Goal: Task Accomplishment & Management: Complete application form

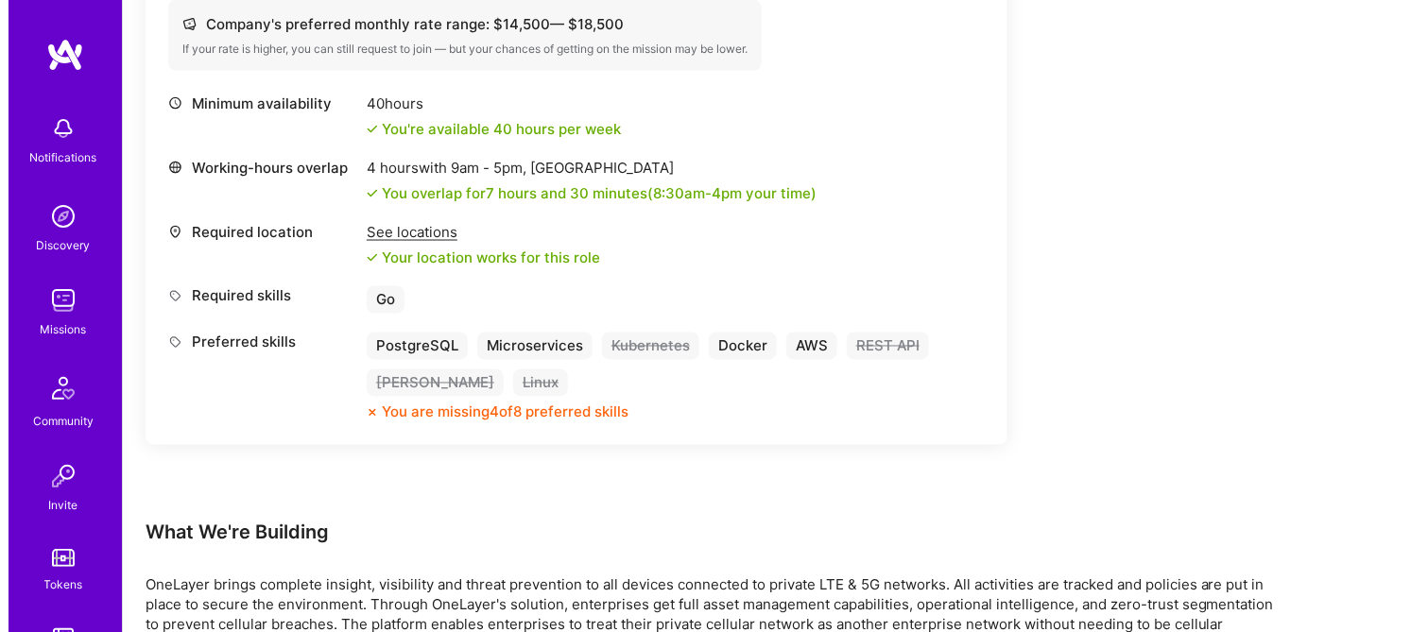
scroll to position [944, 0]
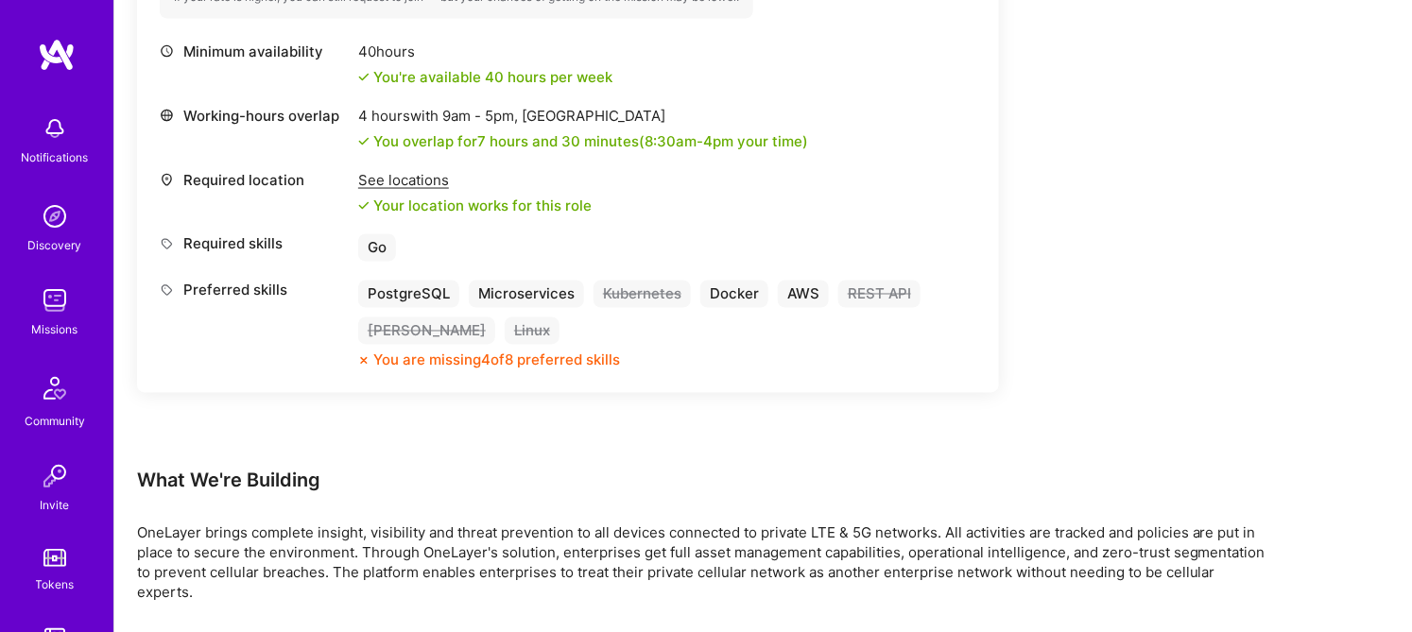
click at [52, 129] on img at bounding box center [55, 129] width 38 height 38
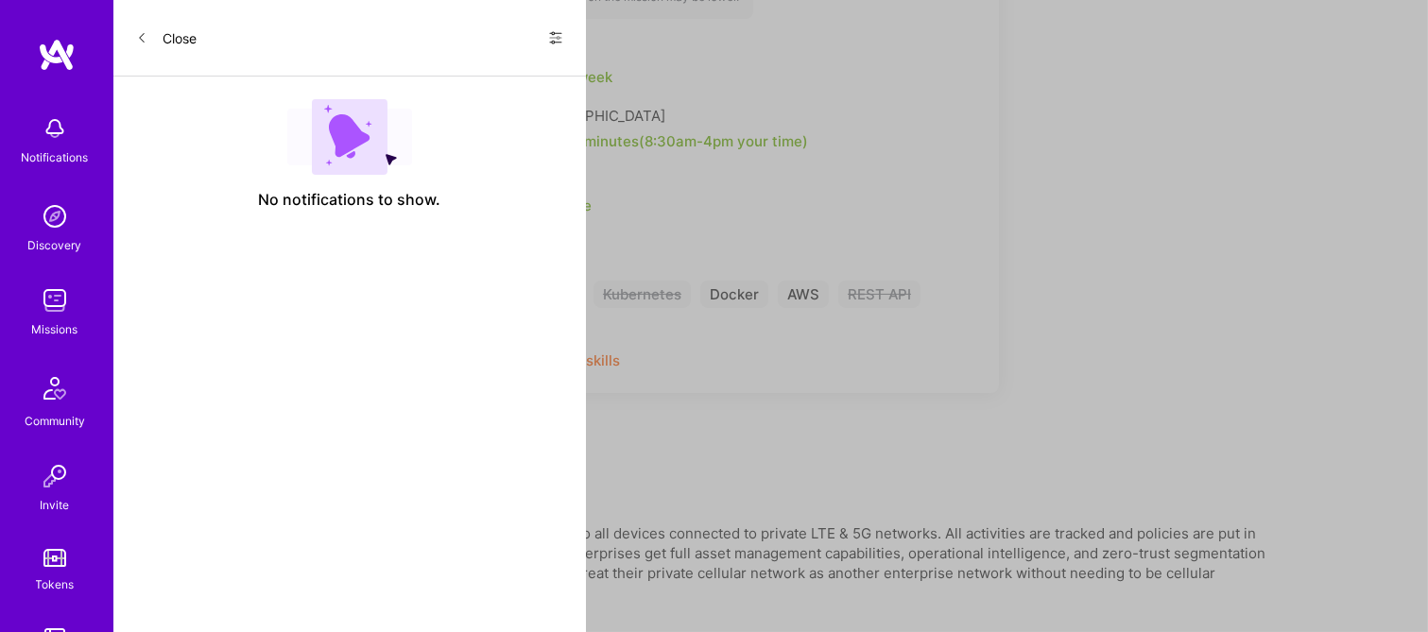
click at [45, 45] on img at bounding box center [57, 55] width 38 height 34
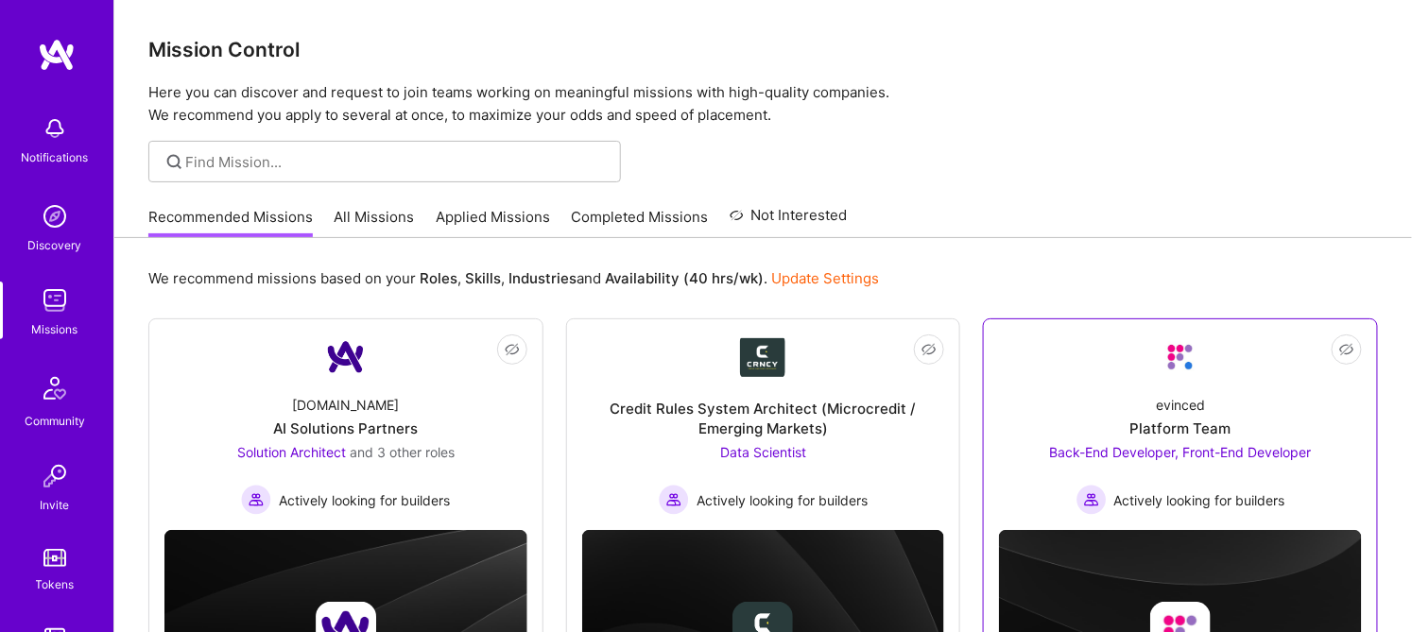
click at [1165, 354] on img at bounding box center [1180, 357] width 45 height 45
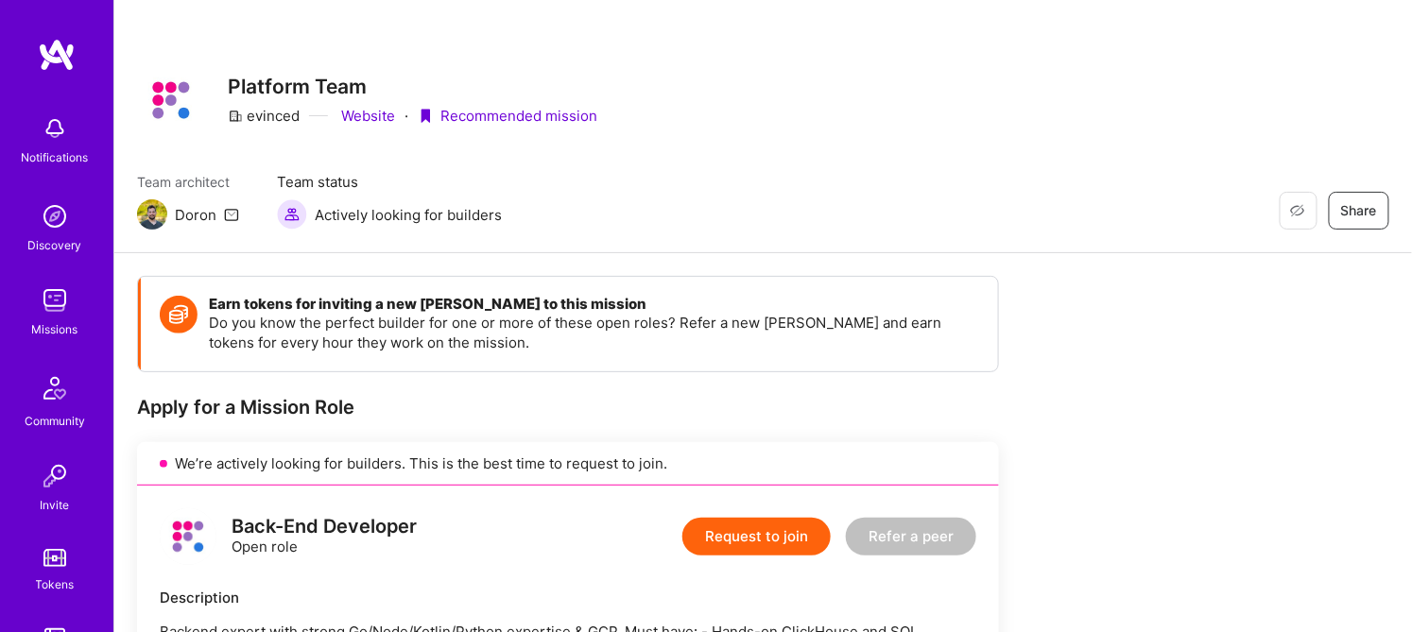
click at [47, 49] on img at bounding box center [57, 55] width 38 height 34
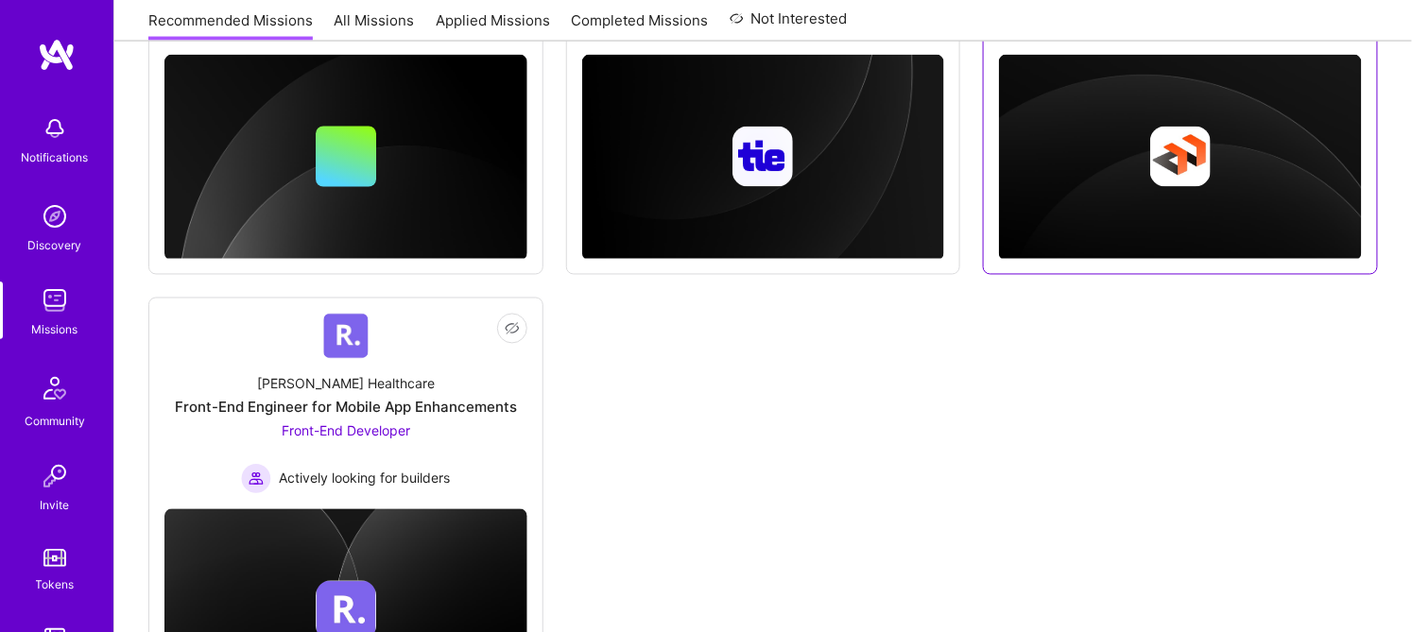
scroll to position [615, 0]
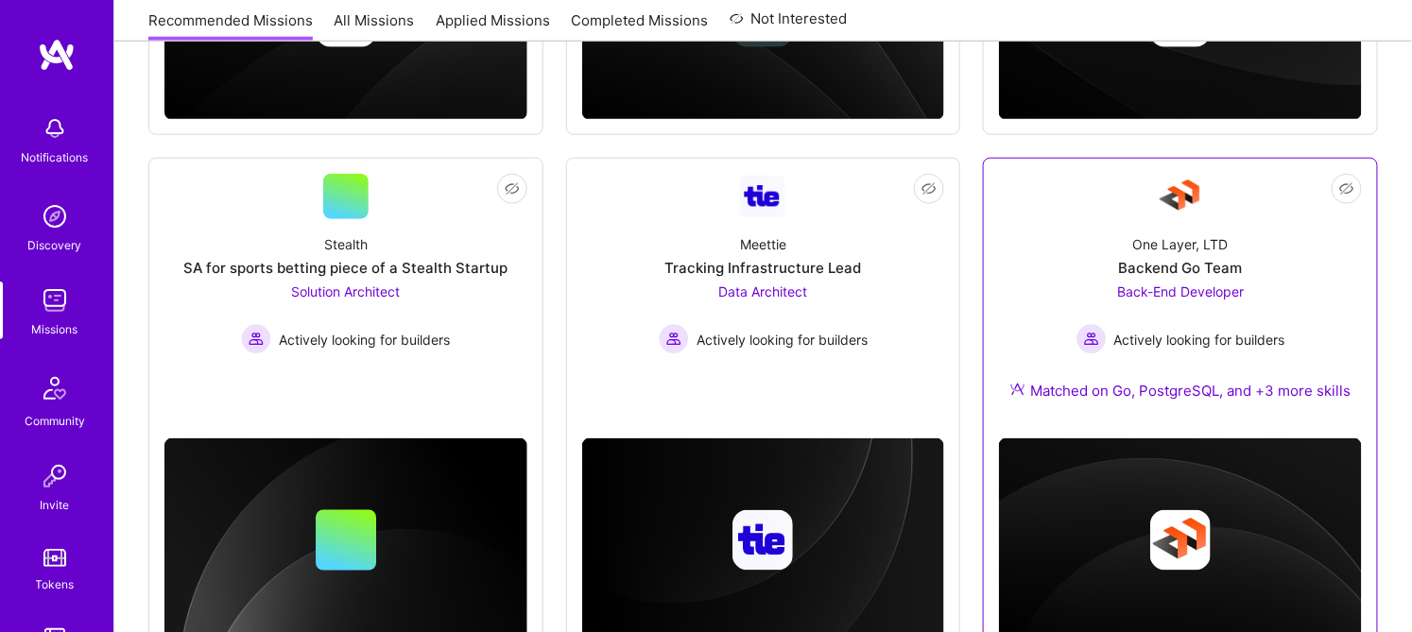
click at [1180, 238] on div "One Layer, LTD" at bounding box center [1180, 244] width 95 height 20
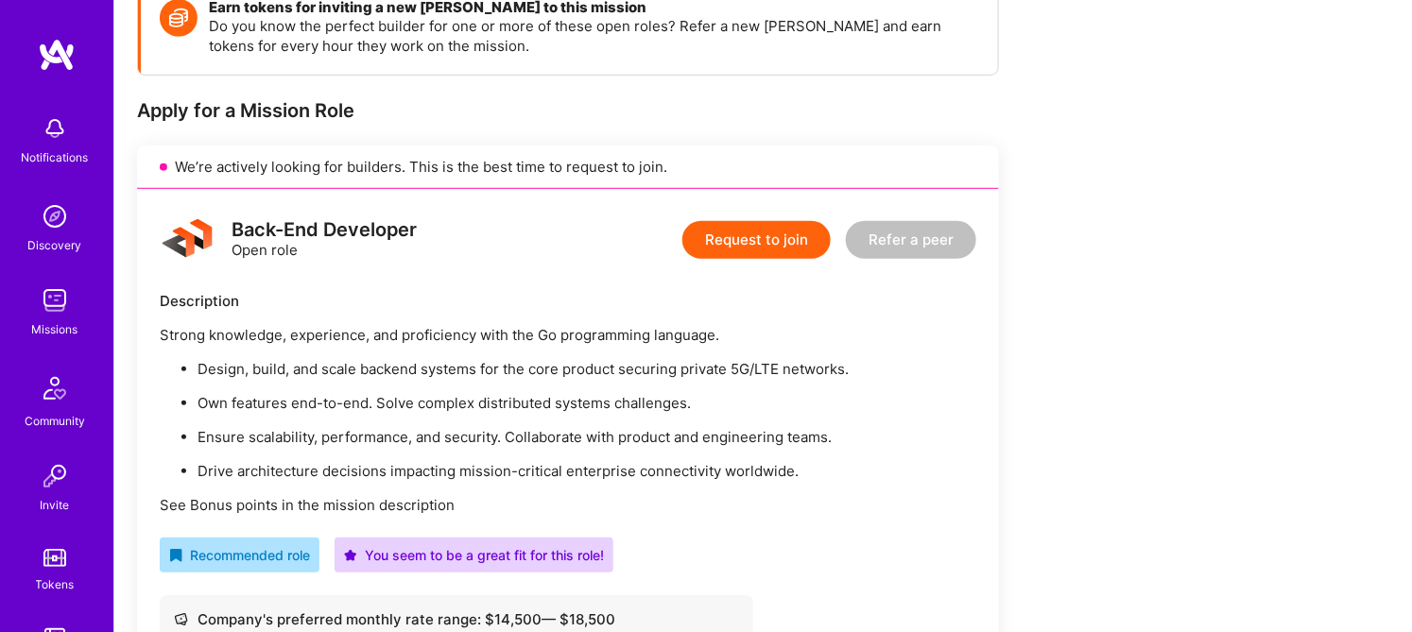
scroll to position [210, 0]
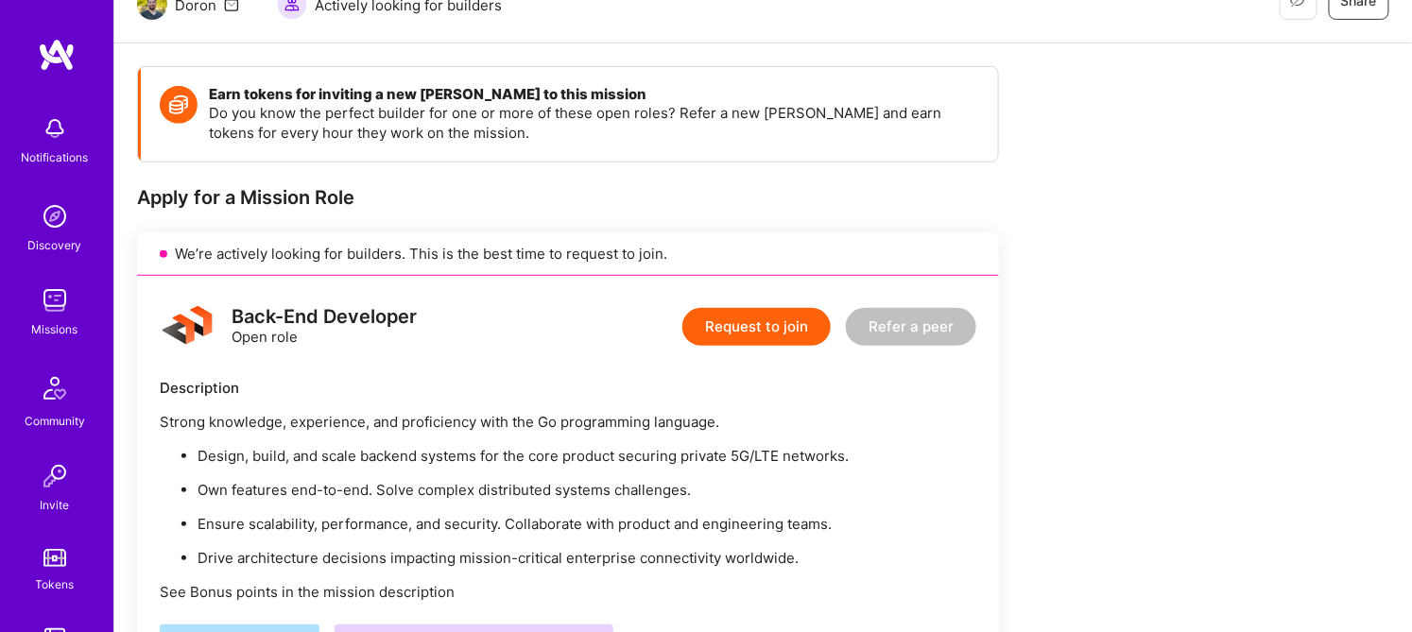
click at [792, 335] on button "Request to join" at bounding box center [756, 327] width 148 height 38
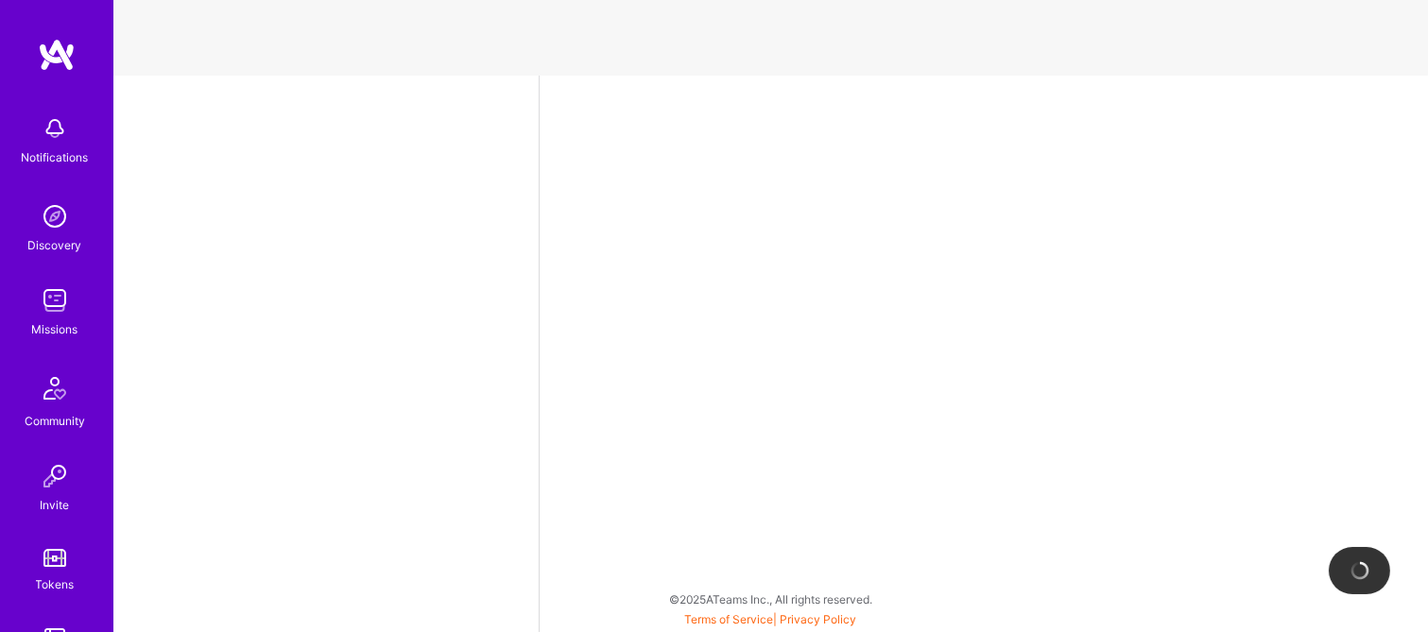
select select "SE"
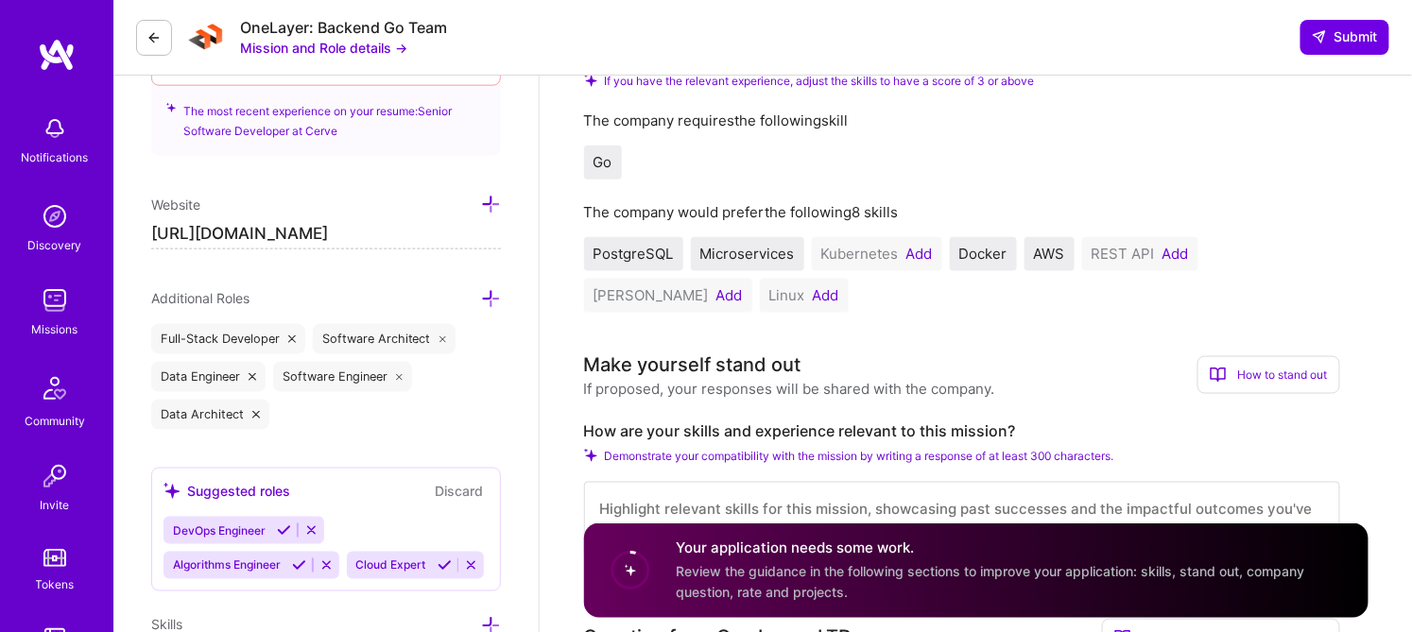
scroll to position [734, 0]
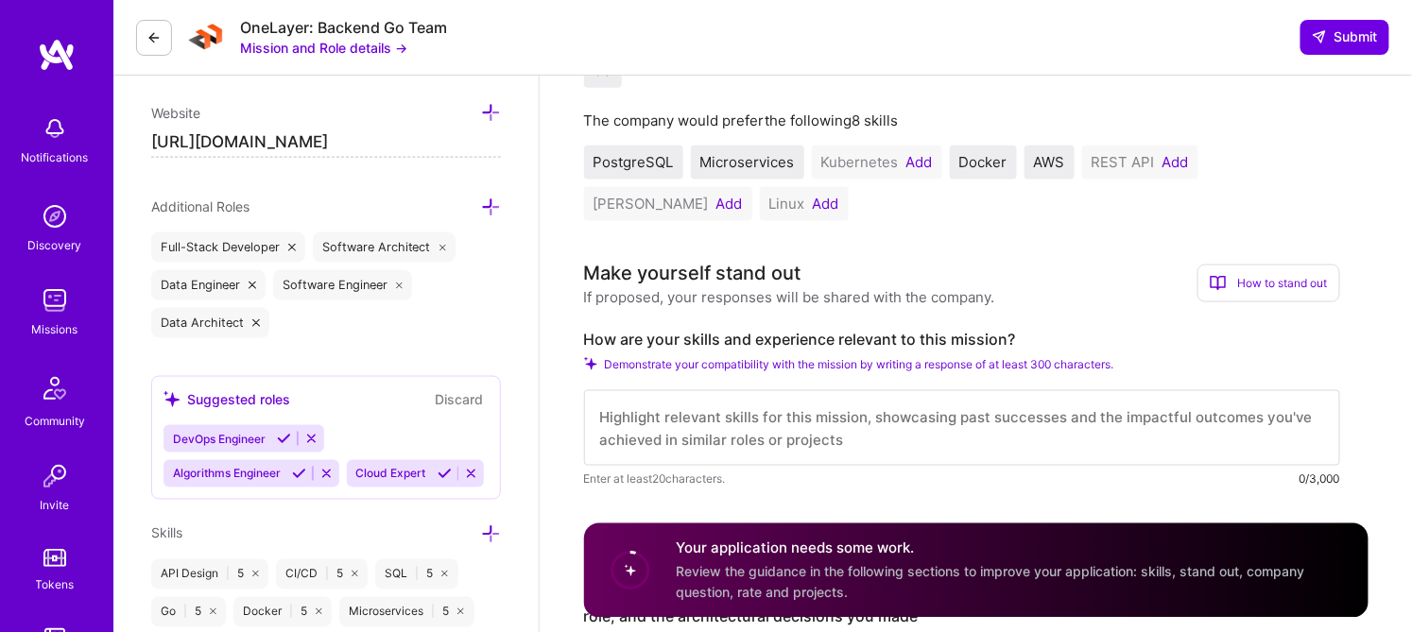
click at [813, 203] on button "Add" at bounding box center [826, 204] width 26 height 15
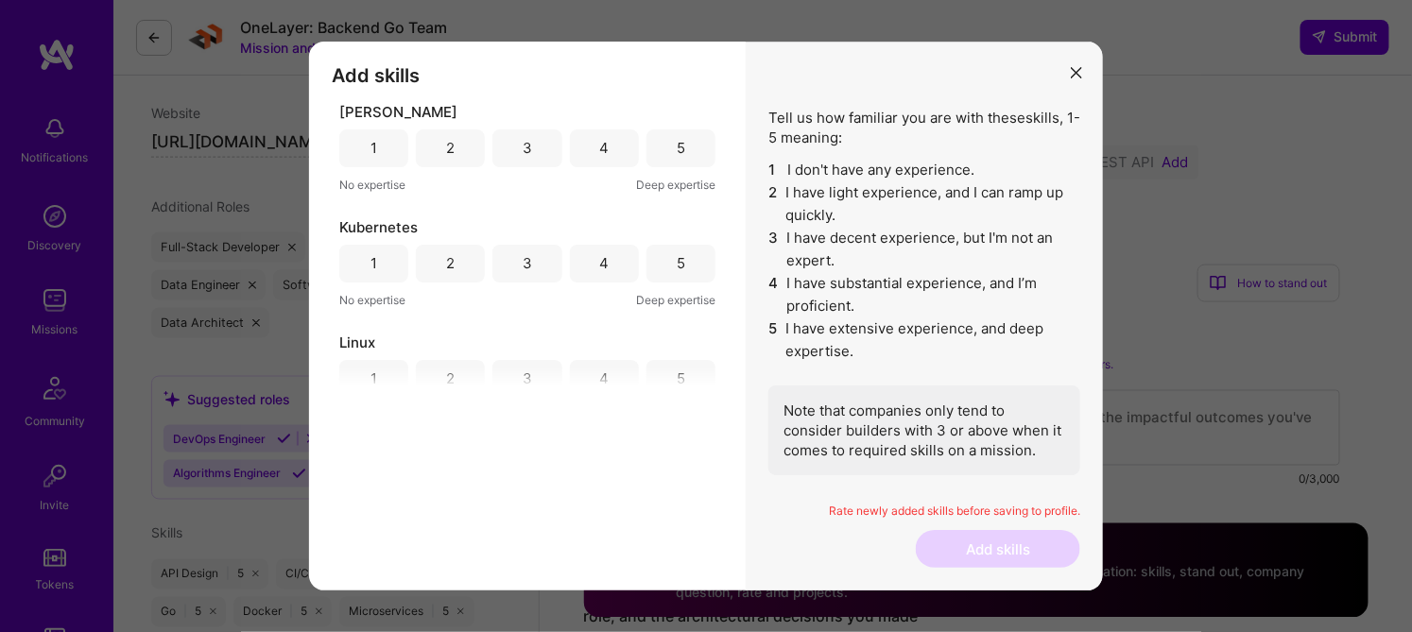
click at [661, 154] on div "5" at bounding box center [681, 148] width 69 height 38
click at [664, 153] on div "5" at bounding box center [681, 148] width 69 height 38
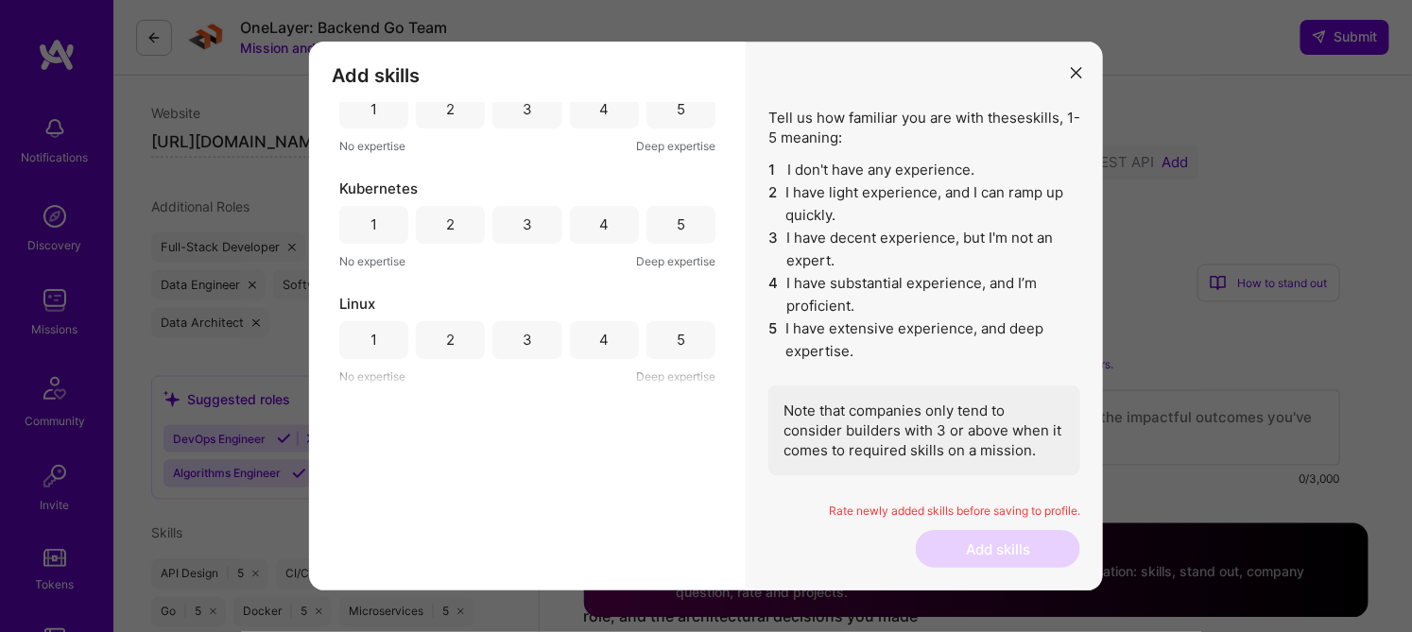
scroll to position [153, 0]
click at [676, 236] on div "5" at bounding box center [681, 226] width 69 height 38
click at [686, 334] on div "5" at bounding box center [681, 341] width 69 height 38
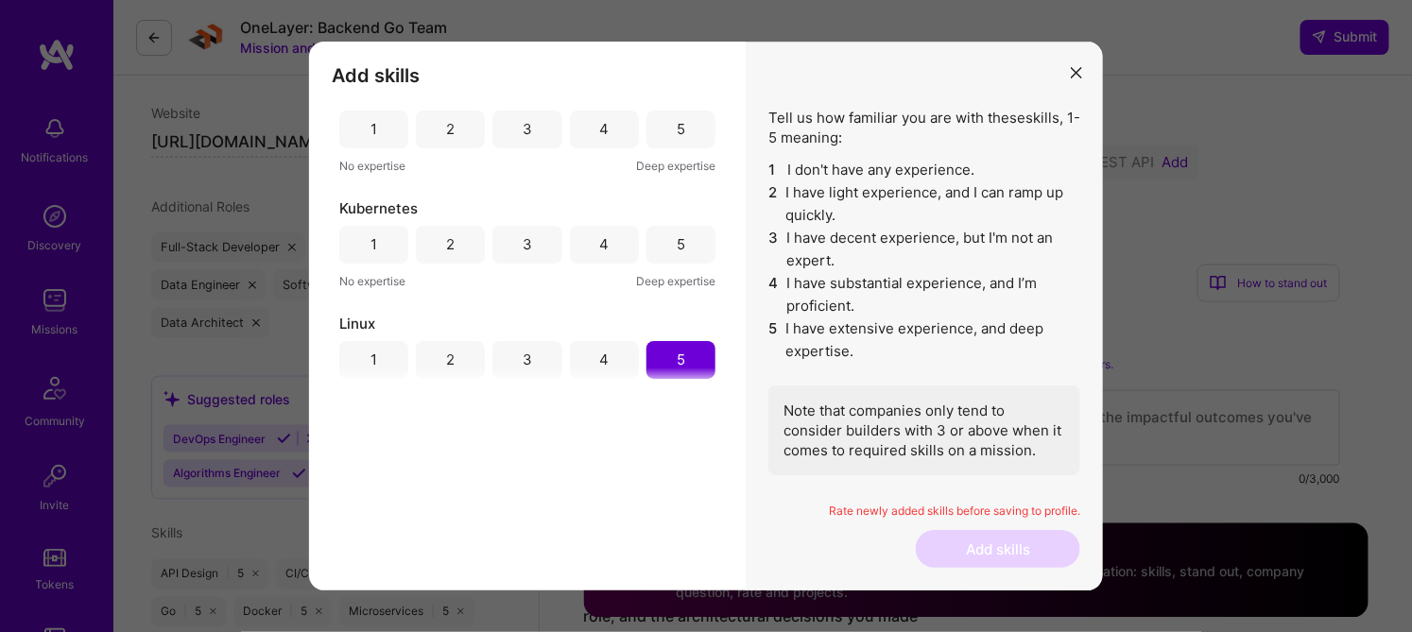
scroll to position [0, 0]
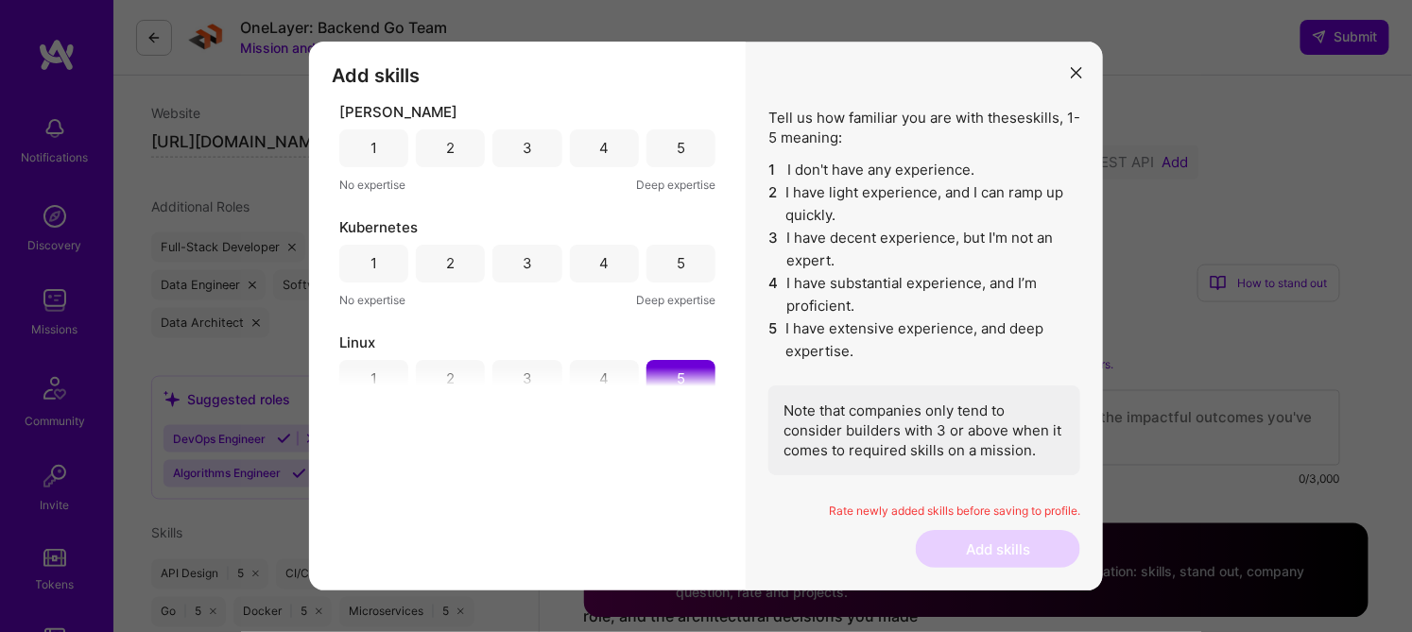
click at [526, 267] on div "3" at bounding box center [527, 263] width 9 height 20
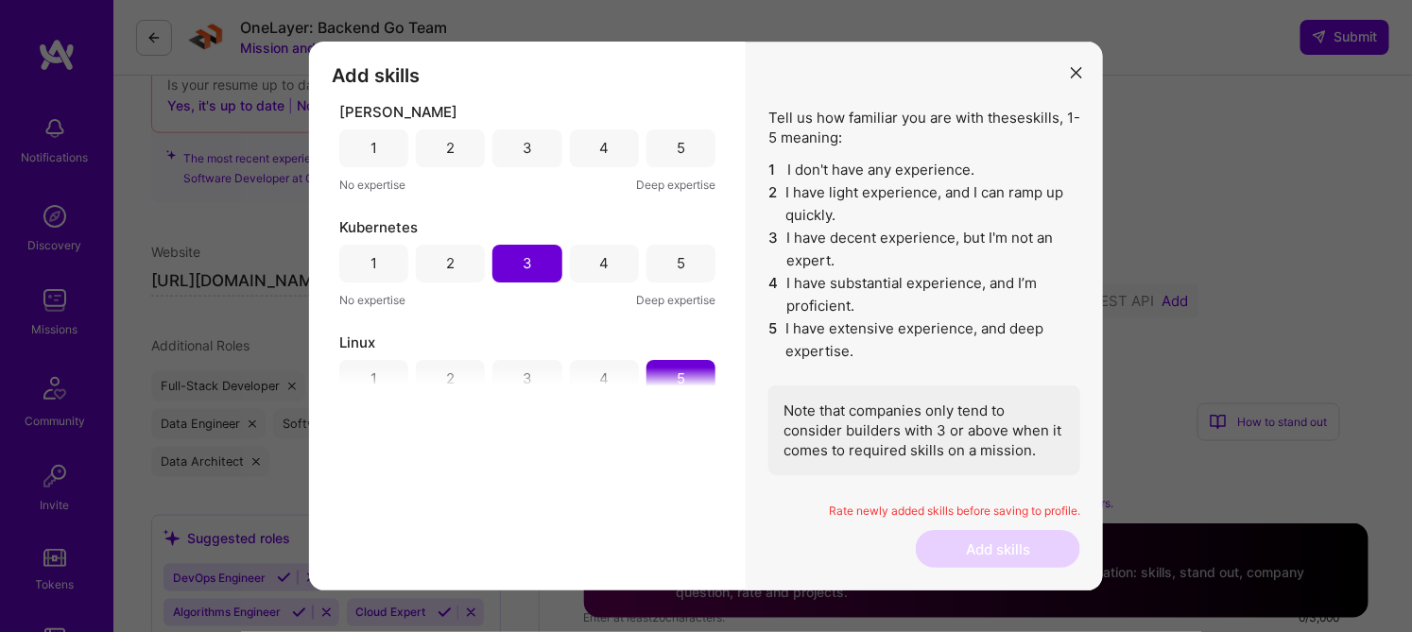
scroll to position [525, 0]
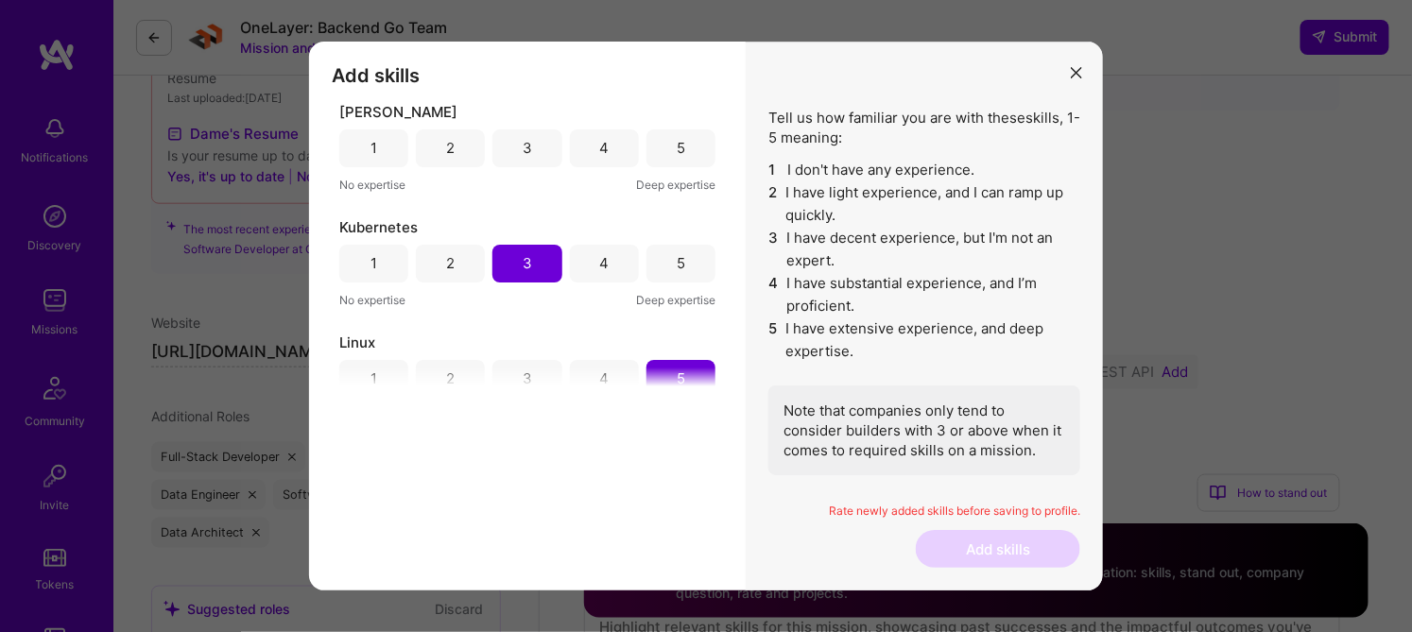
click at [511, 144] on div "3" at bounding box center [526, 148] width 69 height 38
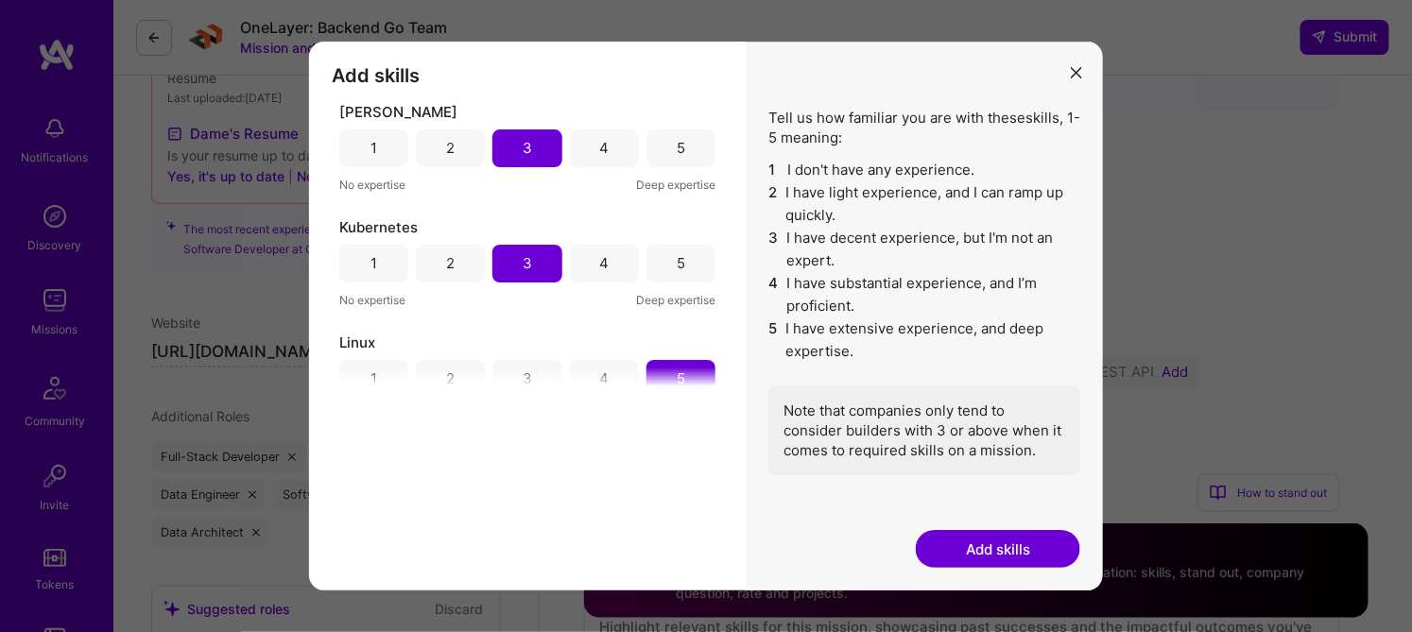
click at [1031, 537] on button "Add skills" at bounding box center [998, 549] width 164 height 38
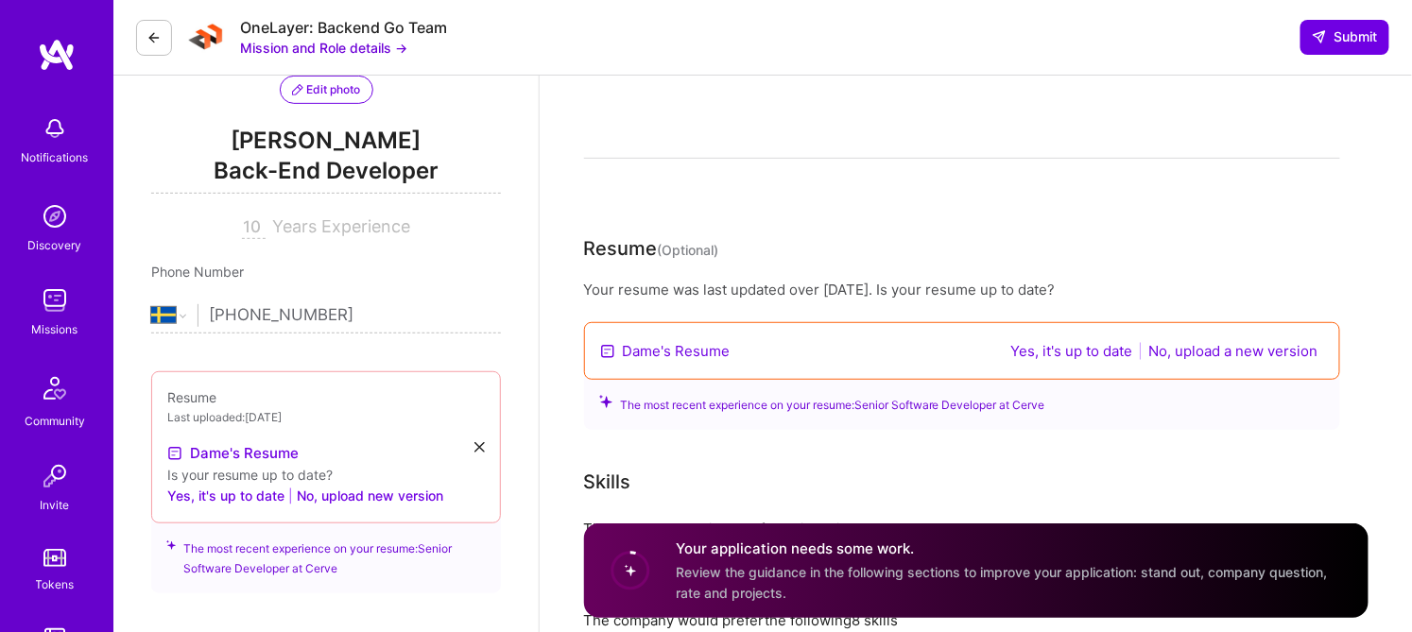
scroll to position [210, 0]
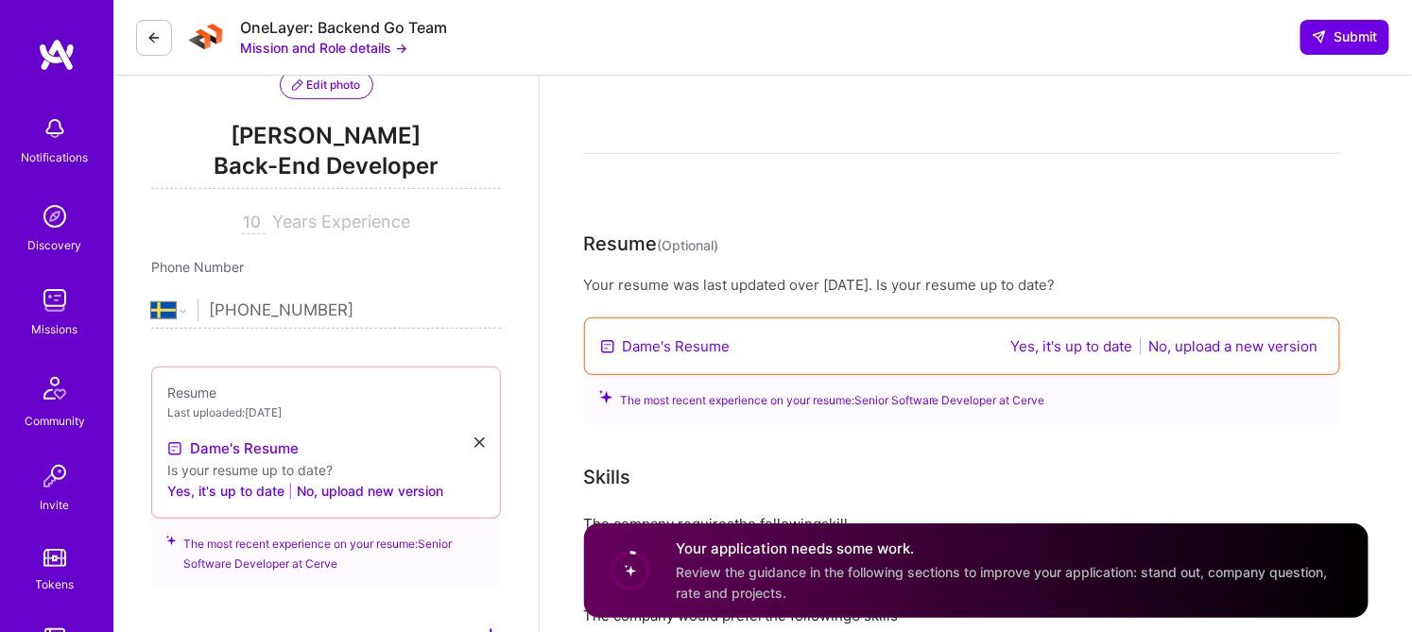
click at [653, 343] on link "Dame's Resume" at bounding box center [677, 347] width 108 height 20
click at [1212, 341] on button "No, upload a new version" at bounding box center [1234, 347] width 181 height 22
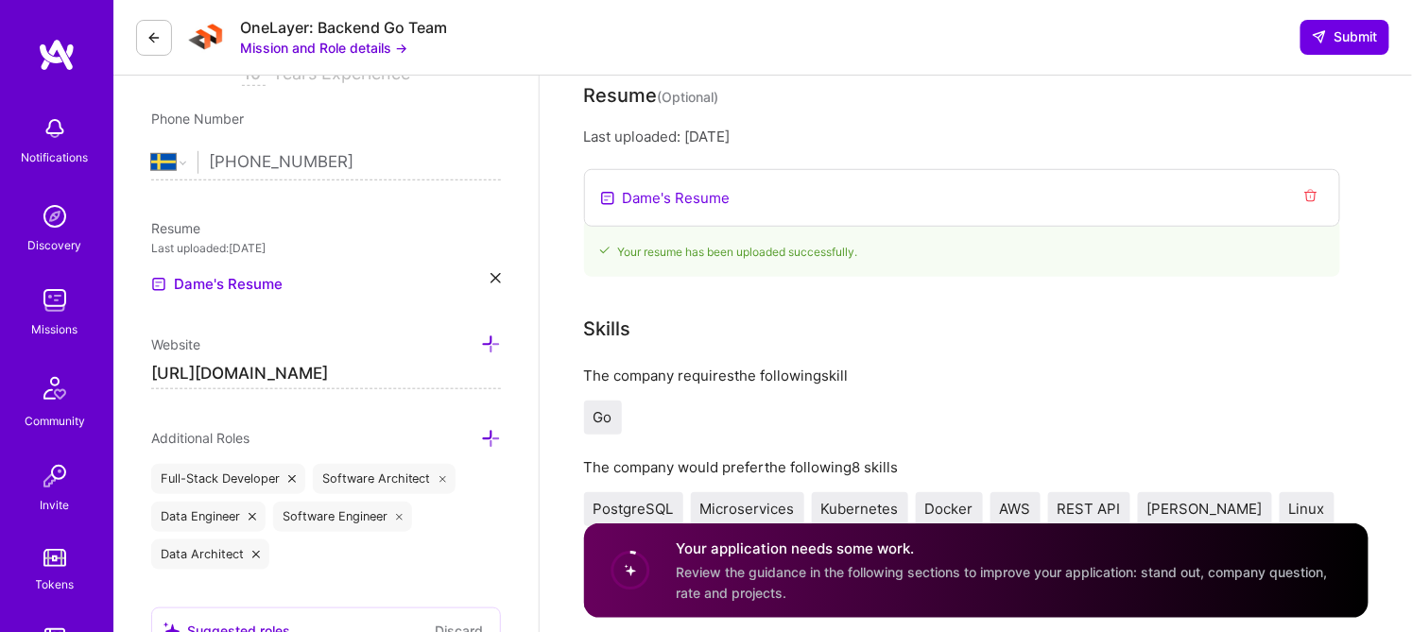
scroll to position [315, 0]
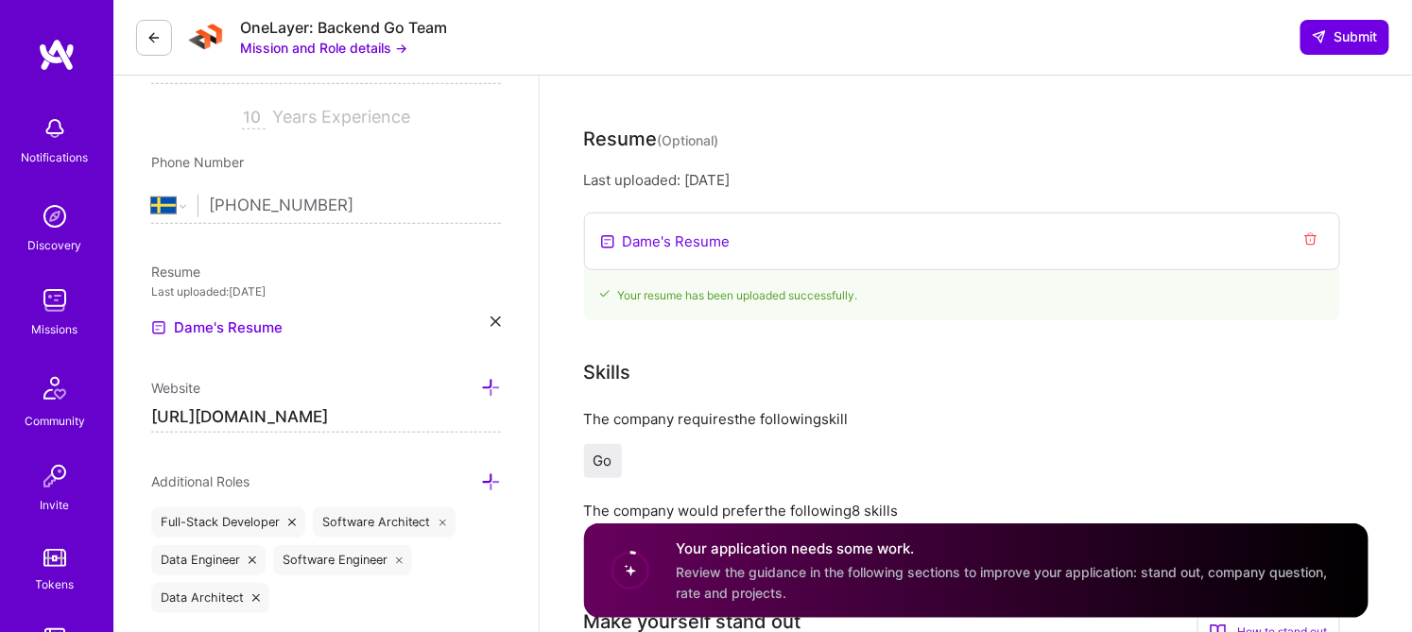
click at [670, 242] on link "Dame's Resume" at bounding box center [677, 242] width 108 height 20
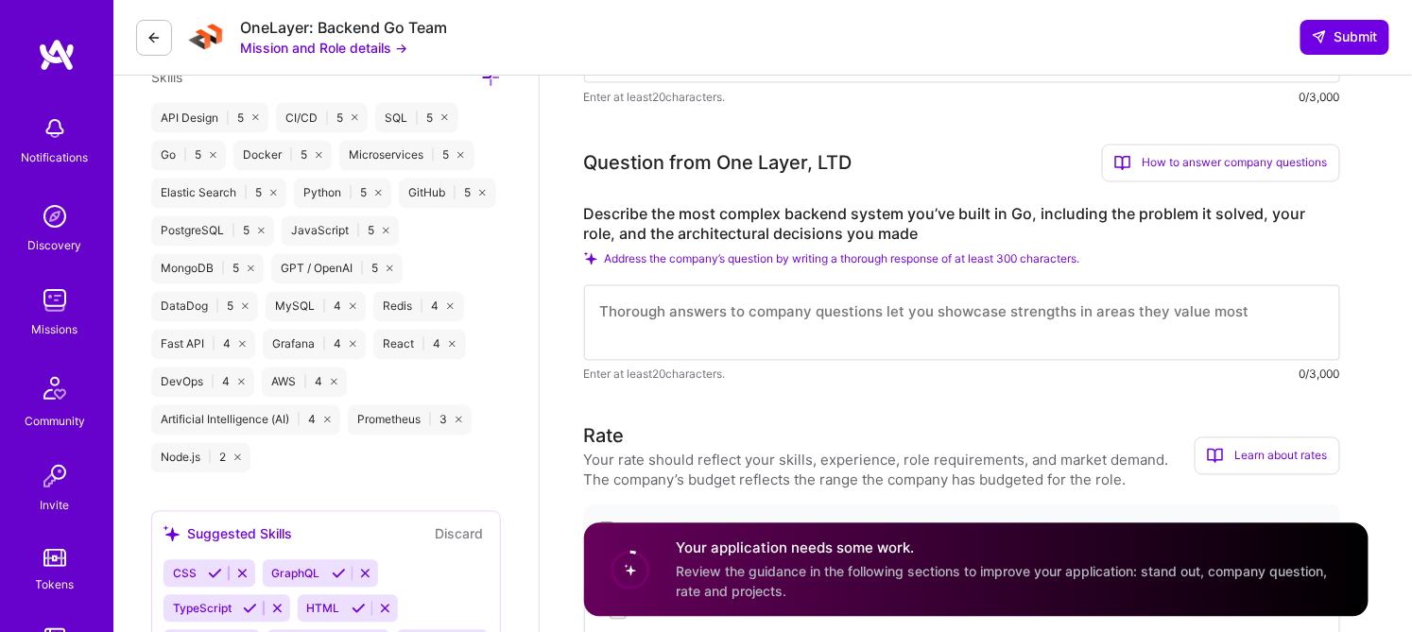
scroll to position [1050, 0]
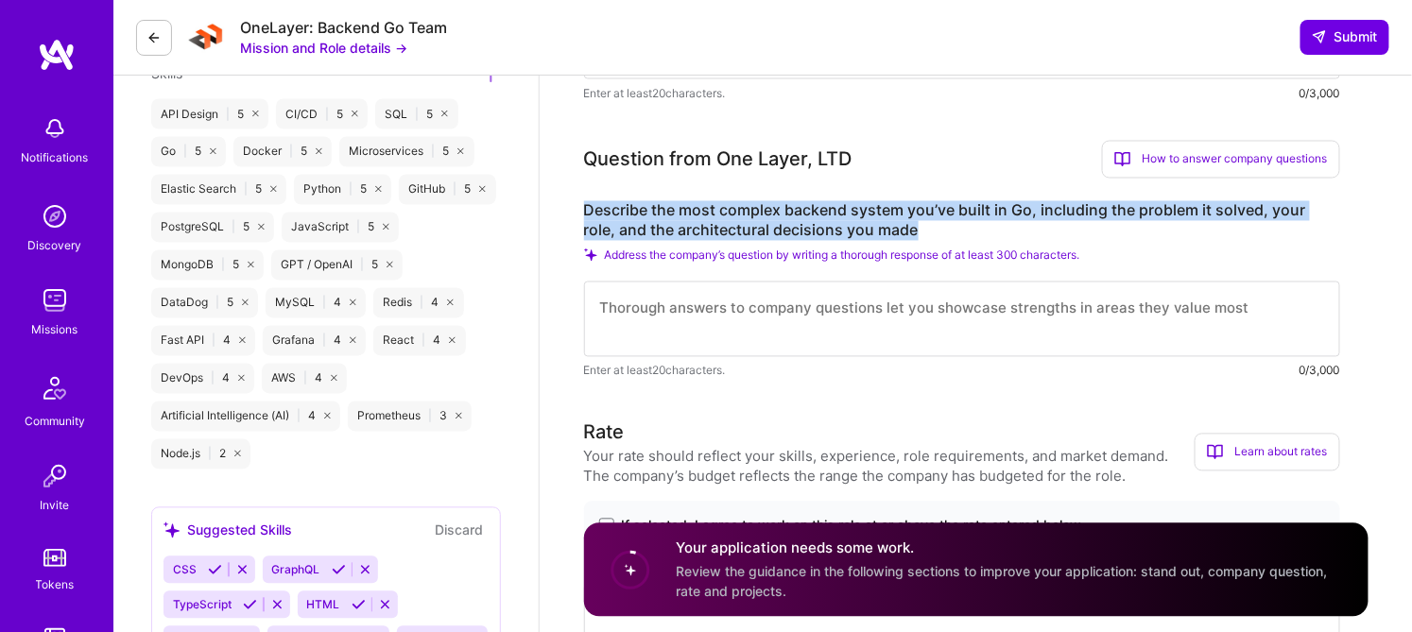
drag, startPoint x: 893, startPoint y: 237, endPoint x: 575, endPoint y: 202, distance: 320.5
copy label "Describe the most complex backend system you’ve built in Go, including the prob…"
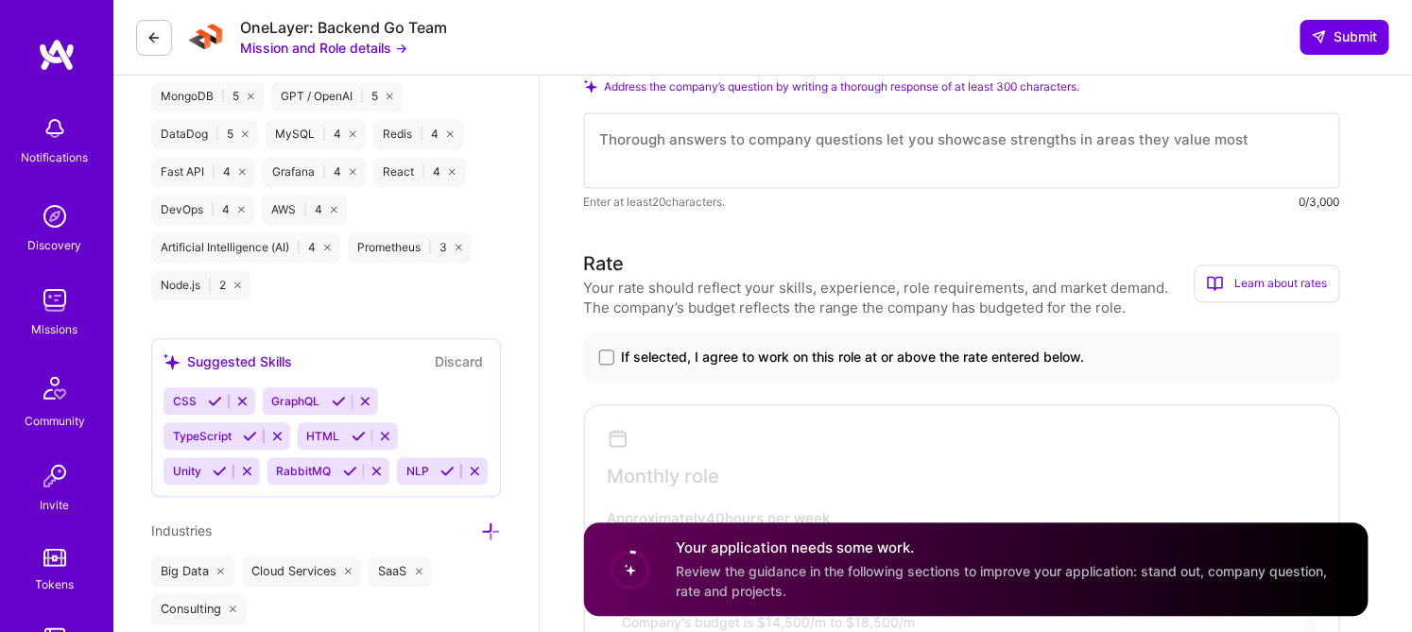
scroll to position [1260, 0]
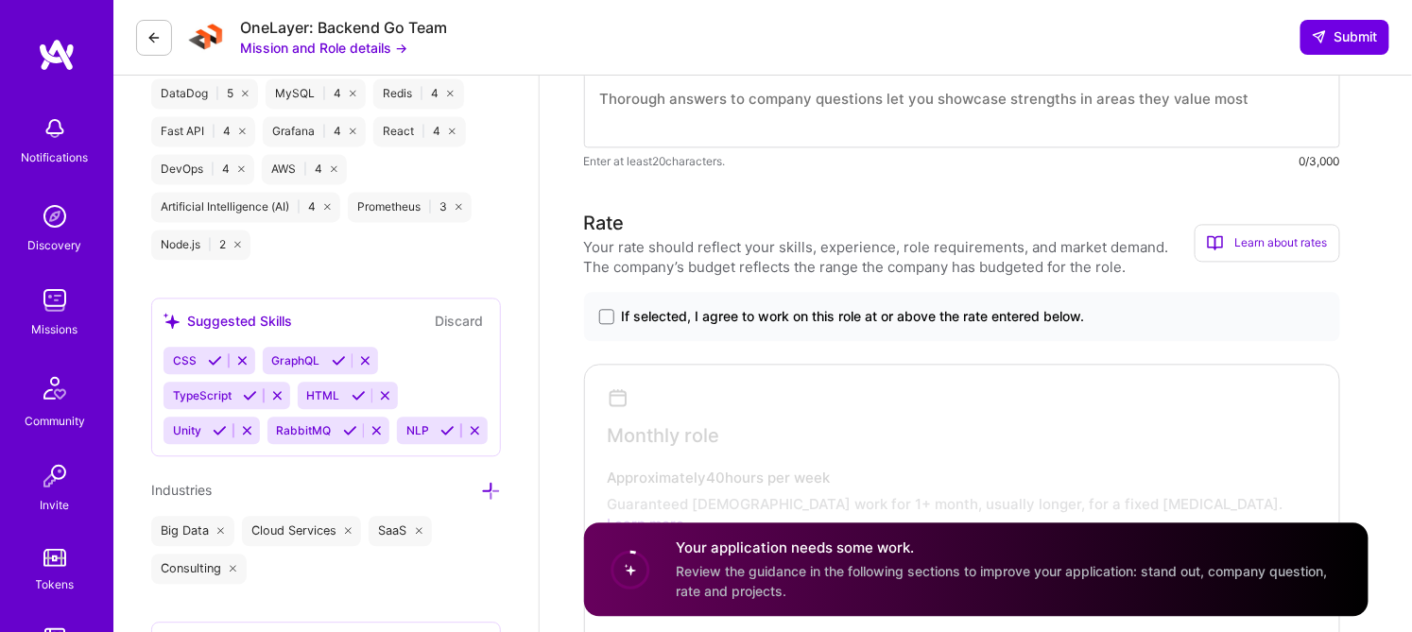
click at [773, 315] on span "If selected, I agree to work on this role at or above the rate entered below." at bounding box center [853, 316] width 463 height 19
click at [0, 0] on input "If selected, I agree to work on this role at or above the rate entered below." at bounding box center [0, 0] width 0 height 0
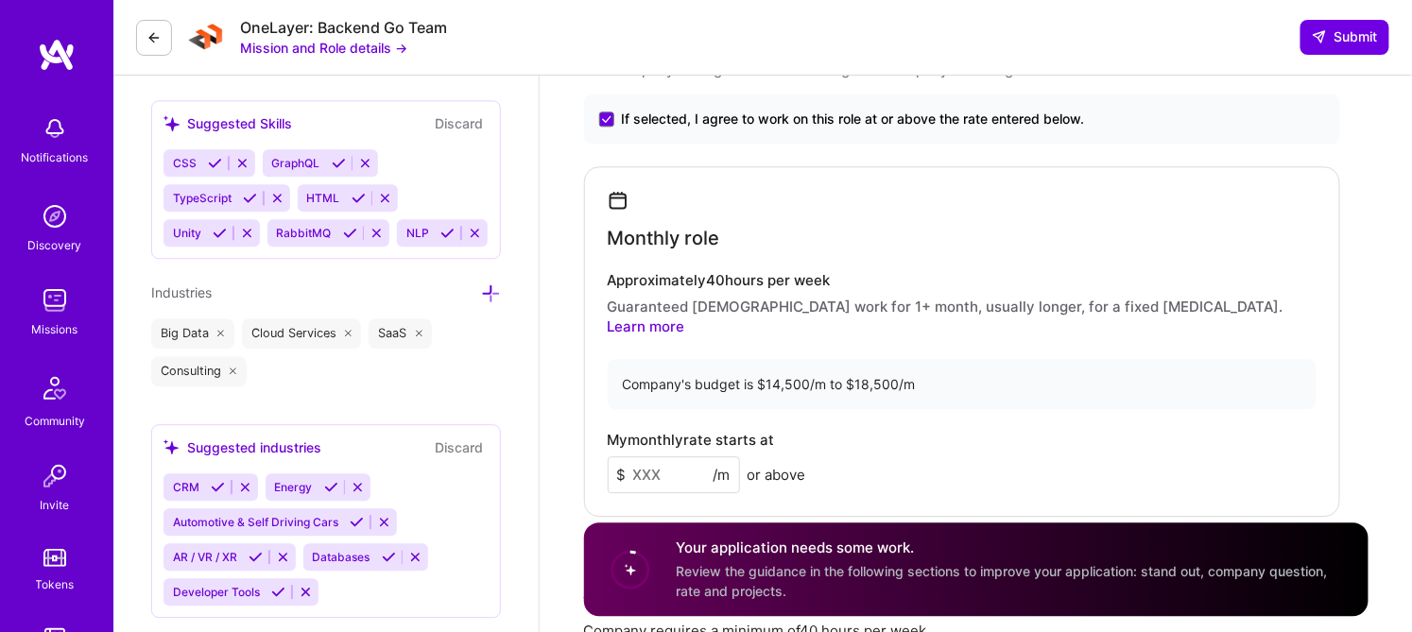
scroll to position [1470, 0]
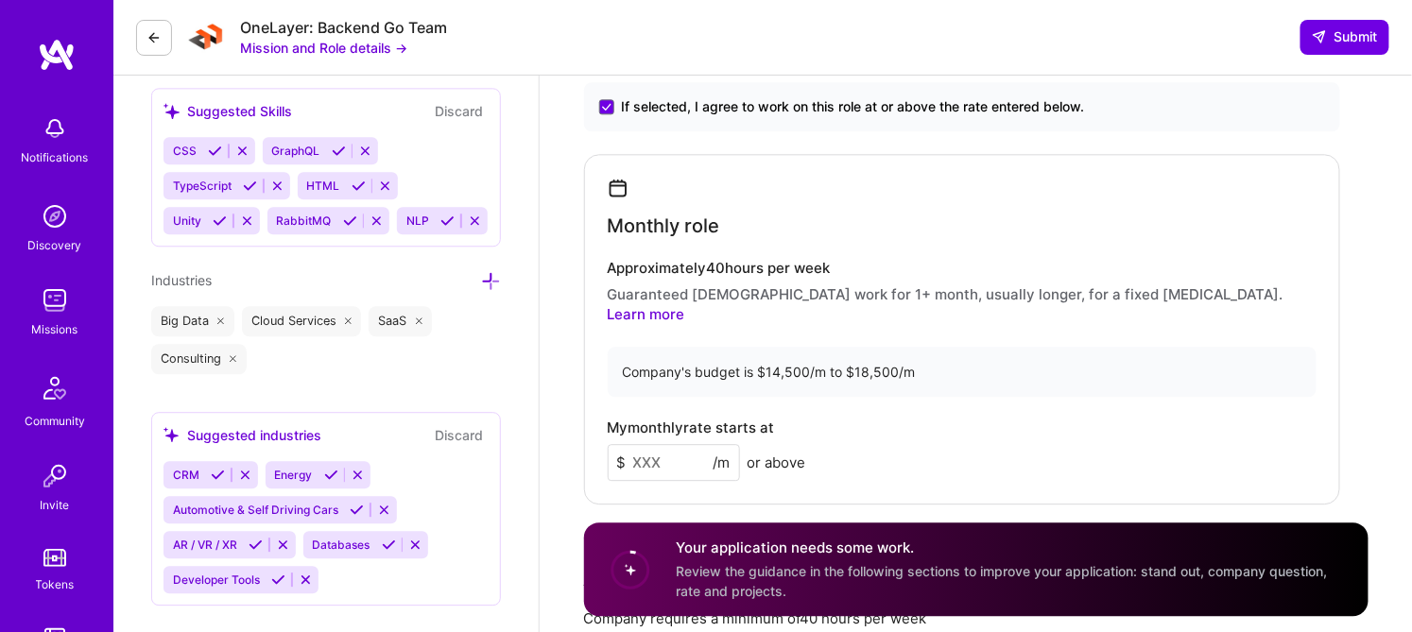
click at [685, 444] on input at bounding box center [674, 462] width 132 height 37
click at [922, 347] on div "Company's budget is $14,500/m to $18,500/m" at bounding box center [962, 372] width 709 height 50
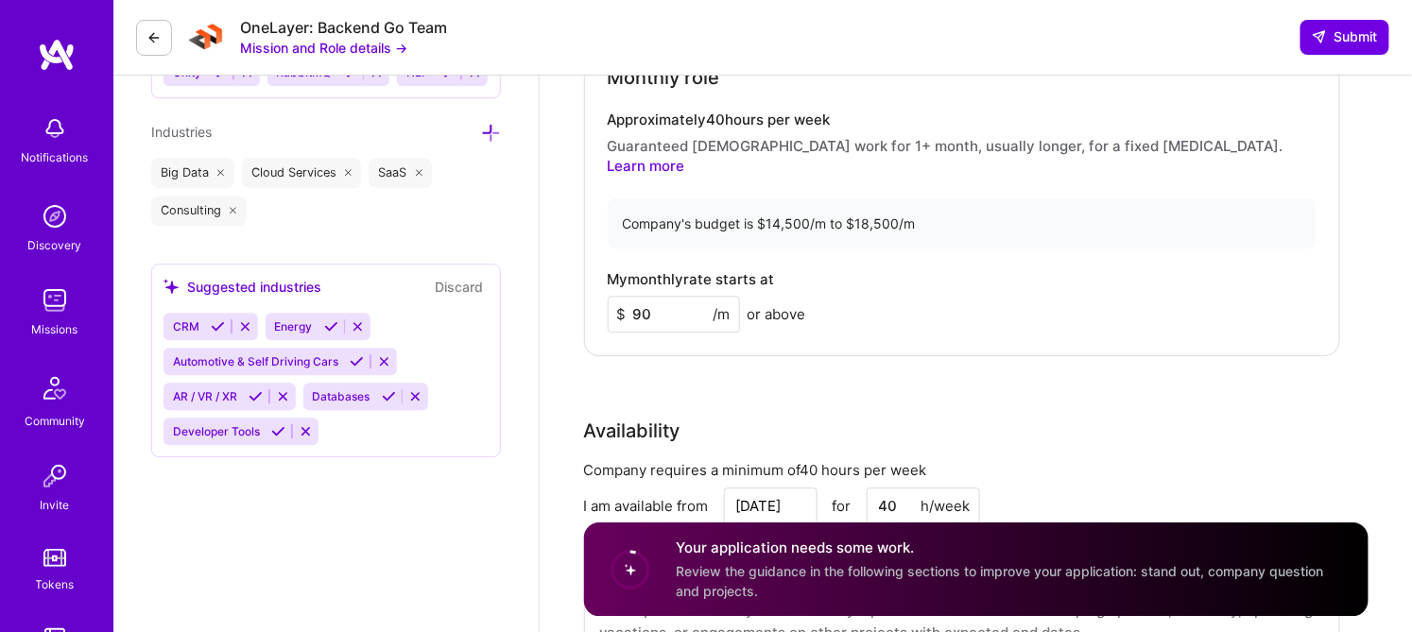
scroll to position [1680, 0]
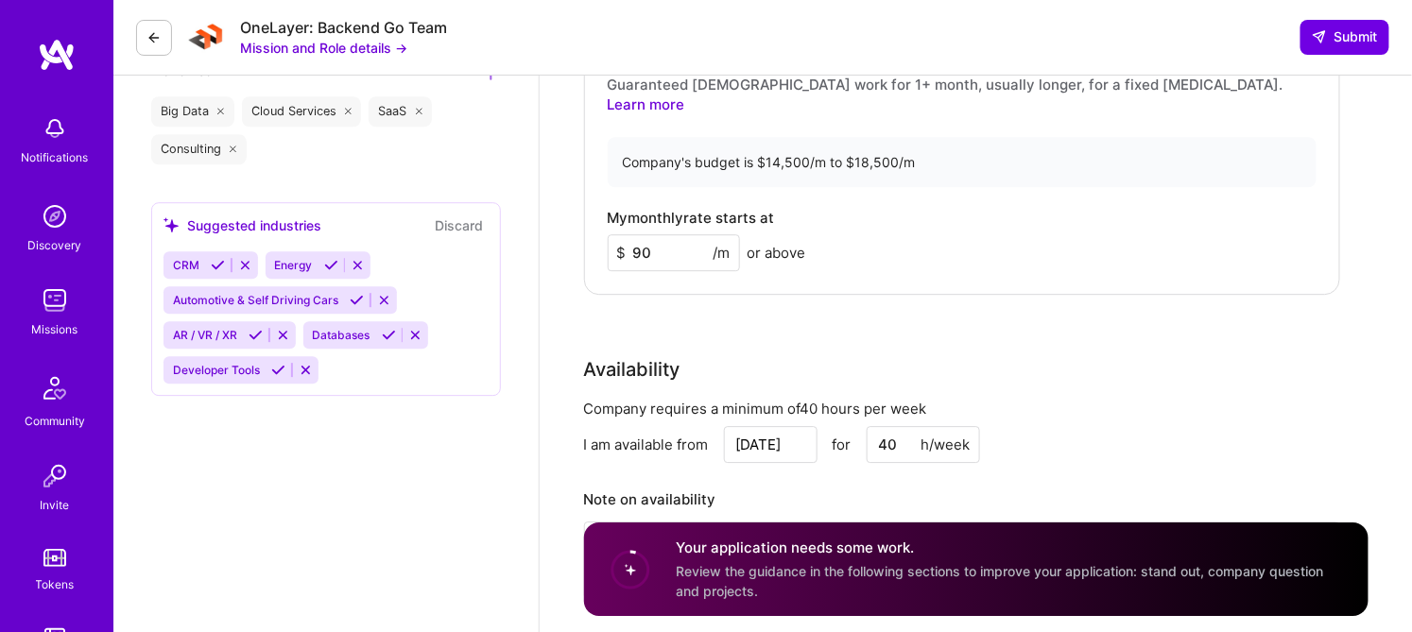
drag, startPoint x: 669, startPoint y: 243, endPoint x: 644, endPoint y: 236, distance: 26.4
click at [644, 236] on input "90" at bounding box center [674, 252] width 132 height 37
drag, startPoint x: 661, startPoint y: 228, endPoint x: 606, endPoint y: 233, distance: 55.1
click at [606, 233] on div "Monthly role Approximately 40 hours per week Guaranteed [DEMOGRAPHIC_DATA] work…" at bounding box center [962, 119] width 756 height 351
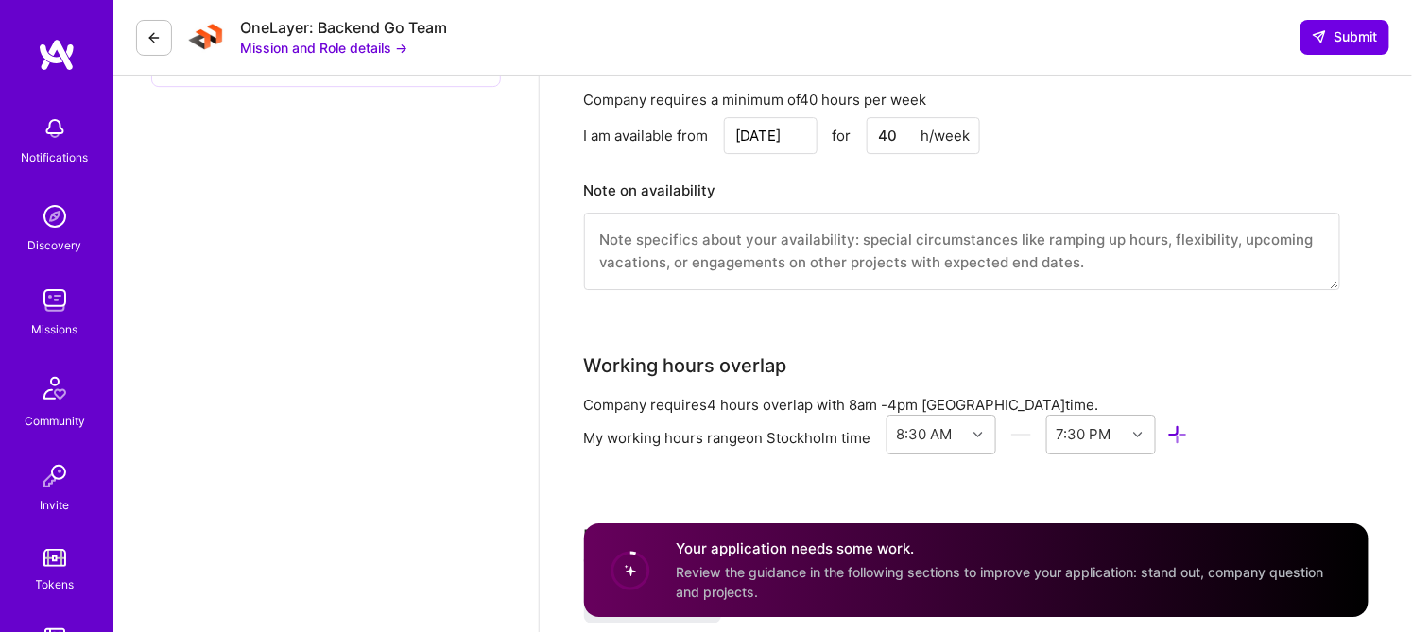
scroll to position [1995, 0]
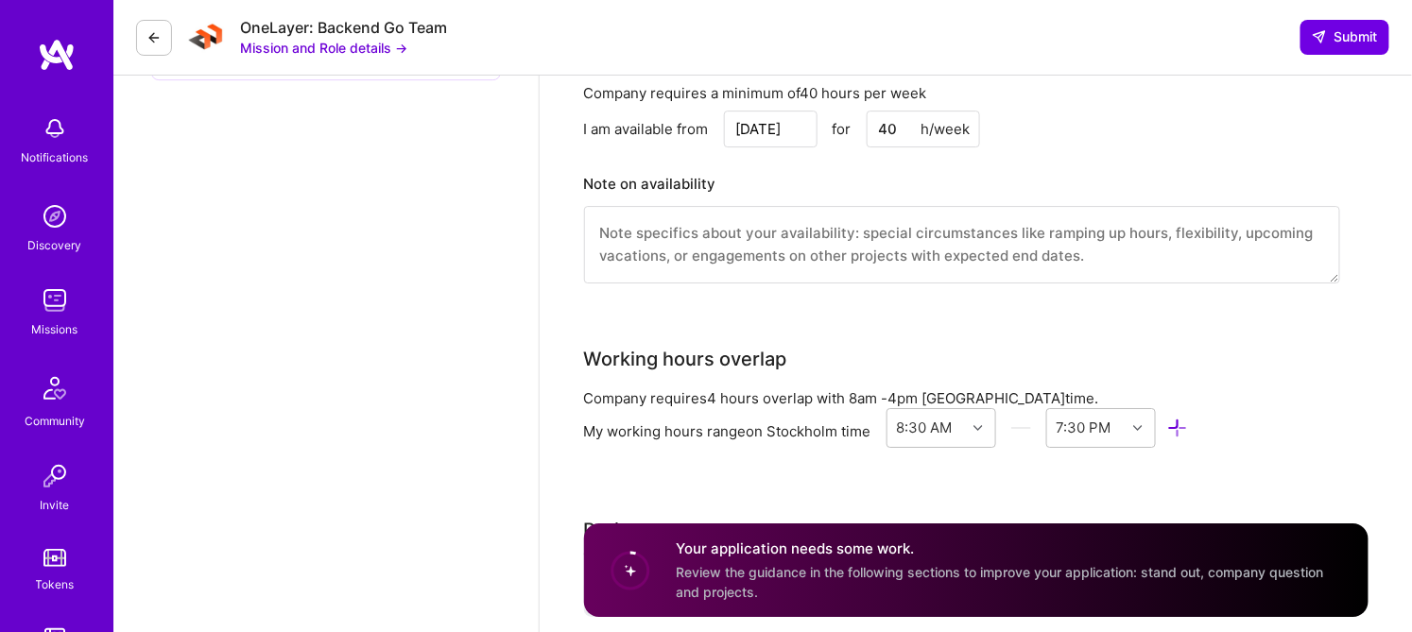
type input "10"
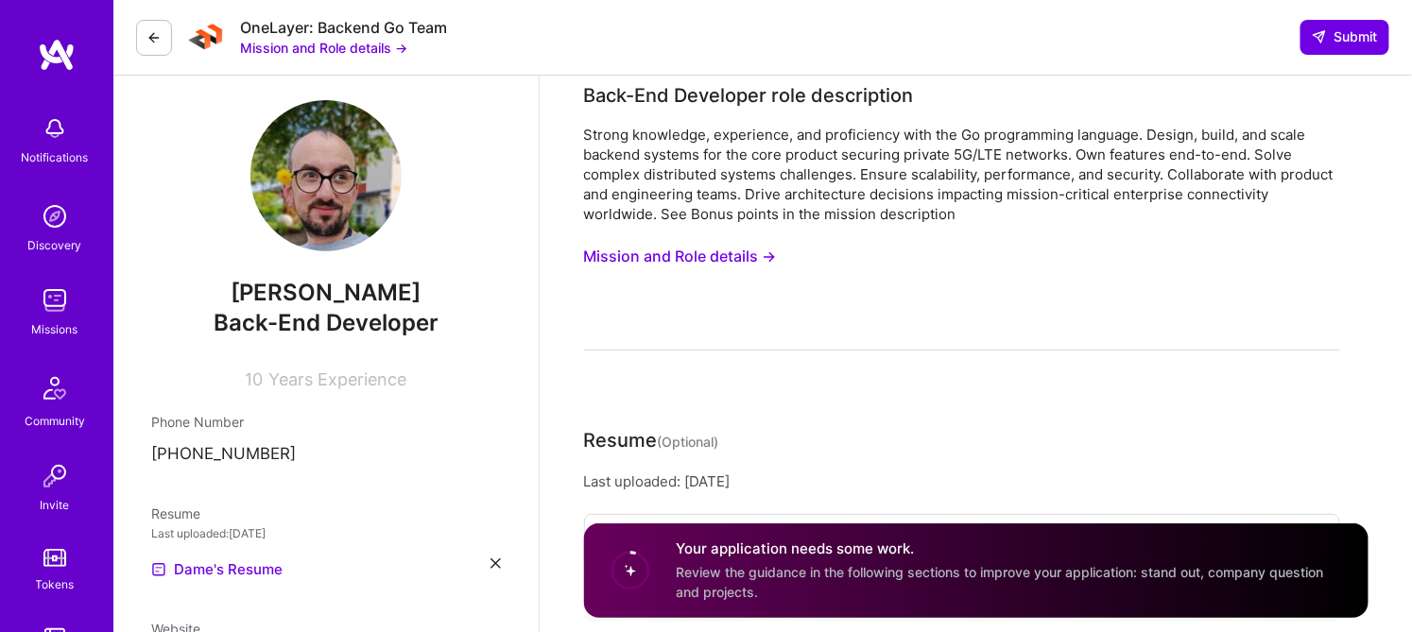
scroll to position [0, 0]
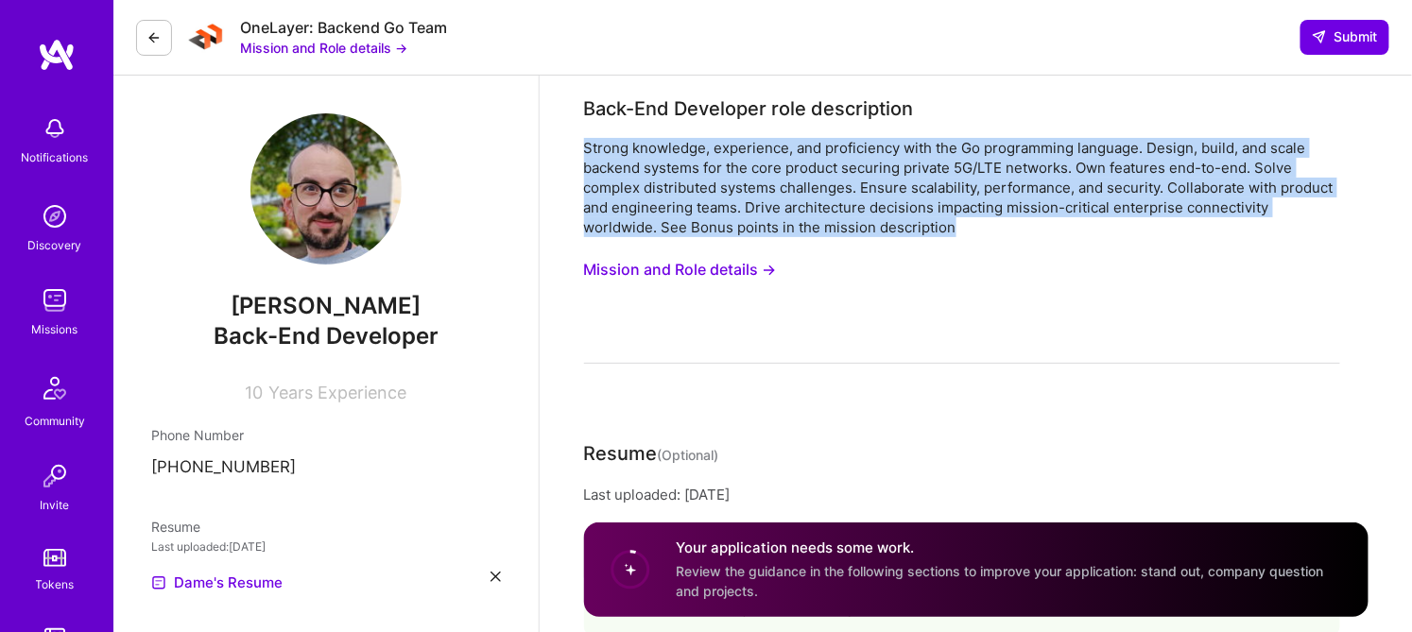
drag, startPoint x: 1000, startPoint y: 225, endPoint x: 568, endPoint y: 143, distance: 439.7
copy div "Strong knowledge, experience, and proficiency with the Go programming language.…"
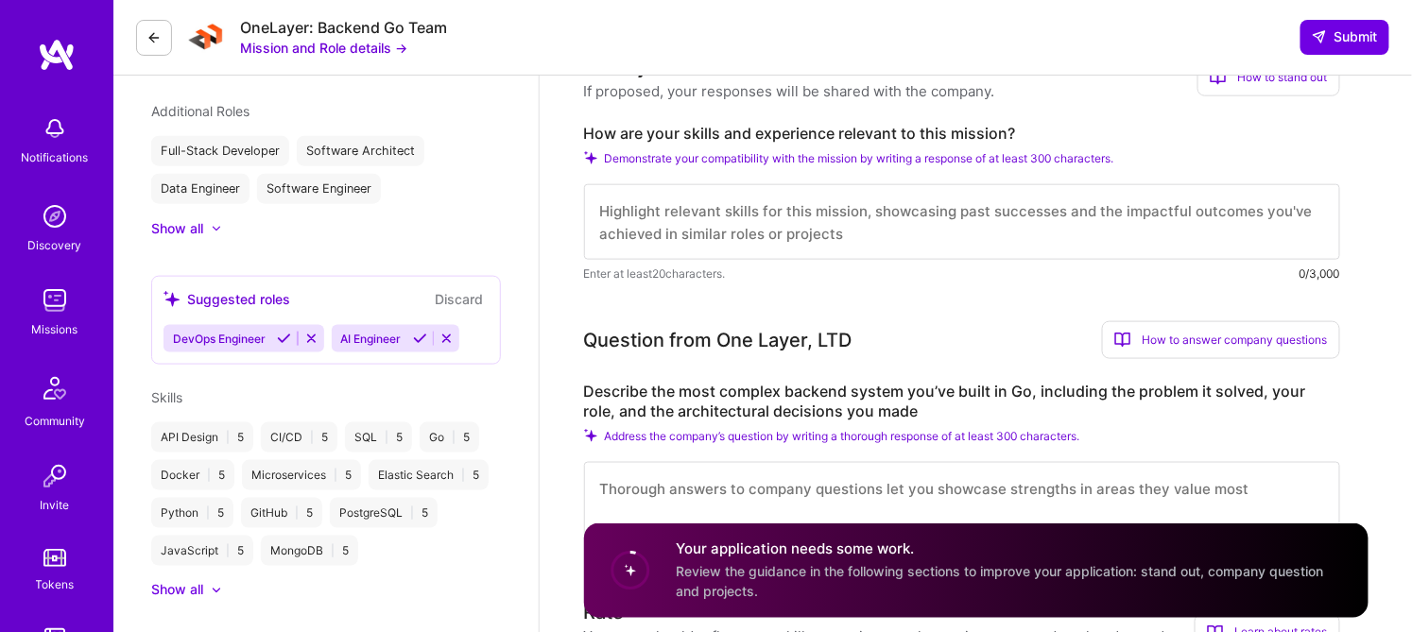
scroll to position [630, 0]
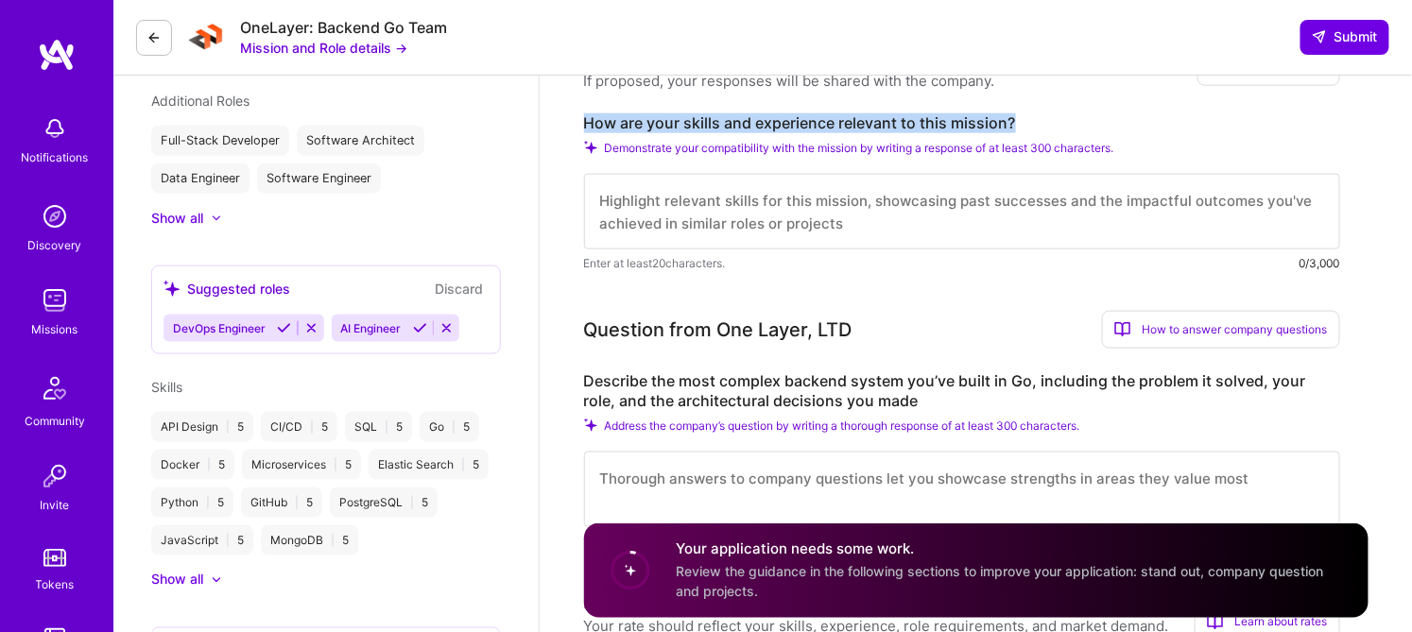
drag, startPoint x: 1044, startPoint y: 112, endPoint x: 559, endPoint y: 109, distance: 485.9
copy label "How are your skills and experience relevant to this mission?"
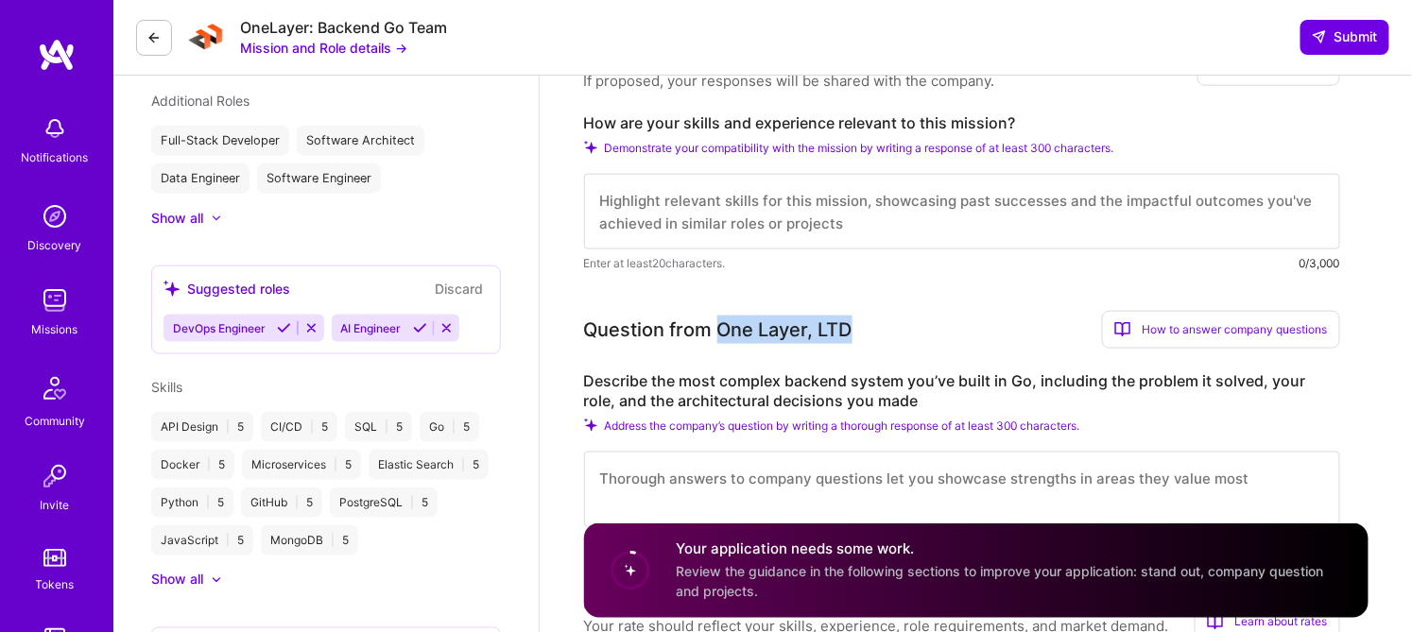
drag, startPoint x: 717, startPoint y: 324, endPoint x: 861, endPoint y: 325, distance: 143.7
click at [861, 325] on div "Question from One Layer, LTD How to answer company questions Mastering company …" at bounding box center [962, 330] width 756 height 38
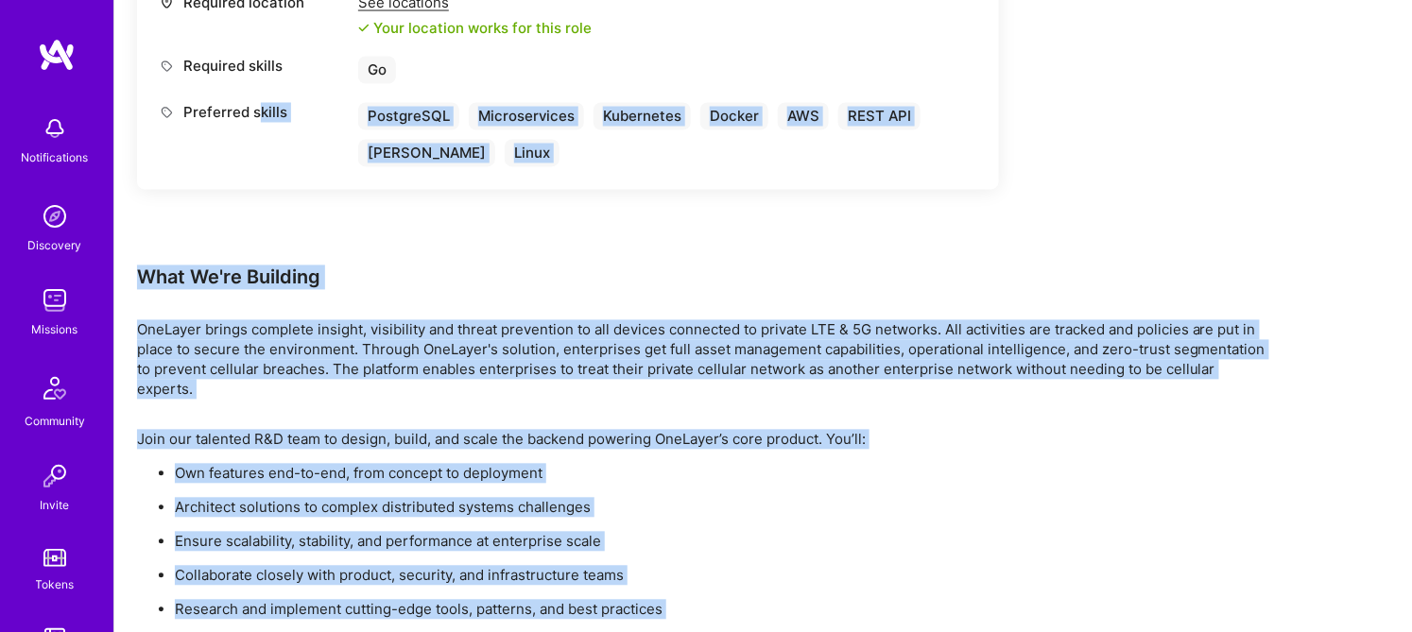
scroll to position [1063, 0]
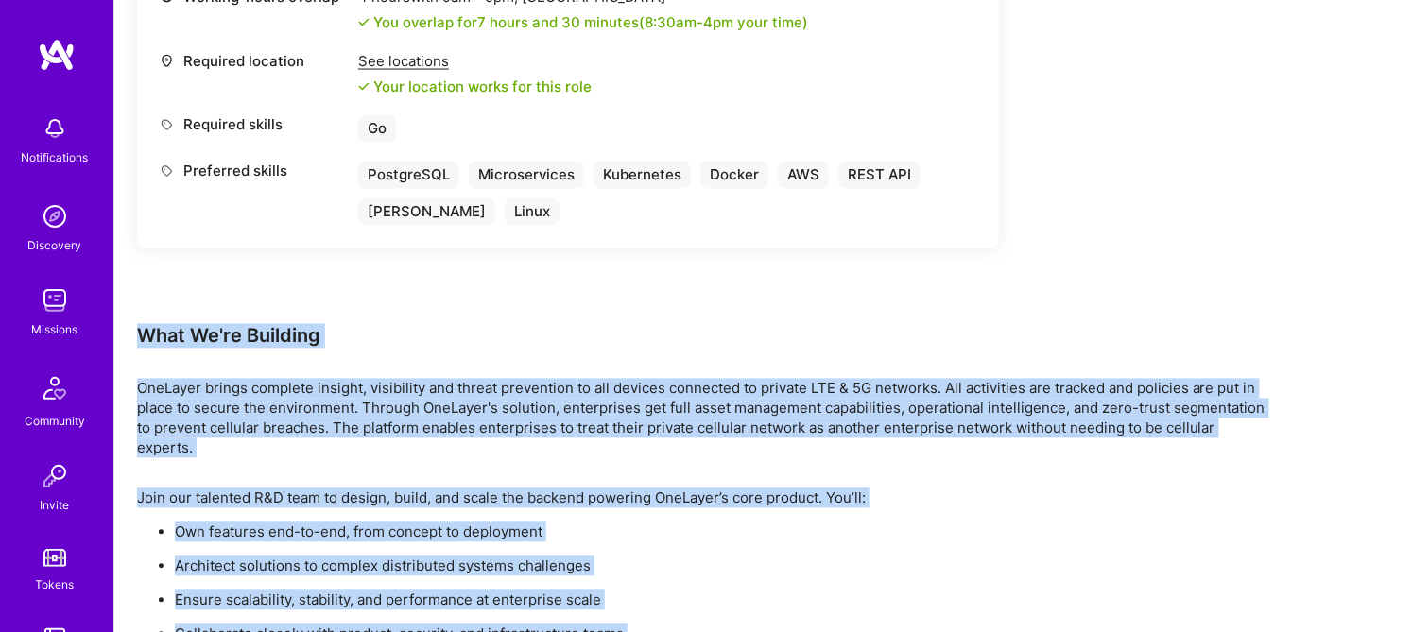
drag, startPoint x: 700, startPoint y: 553, endPoint x: 117, endPoint y: 331, distance: 624.1
click at [117, 331] on div "Earn tokens for inviting a new A.Teamer to this mission Do you know the perfect…" at bounding box center [763, 247] width 1298 height 2114
copy div "What We're Building OneLayer brings complete insight, visibility and threat pre…"
